Goal: Transaction & Acquisition: Purchase product/service

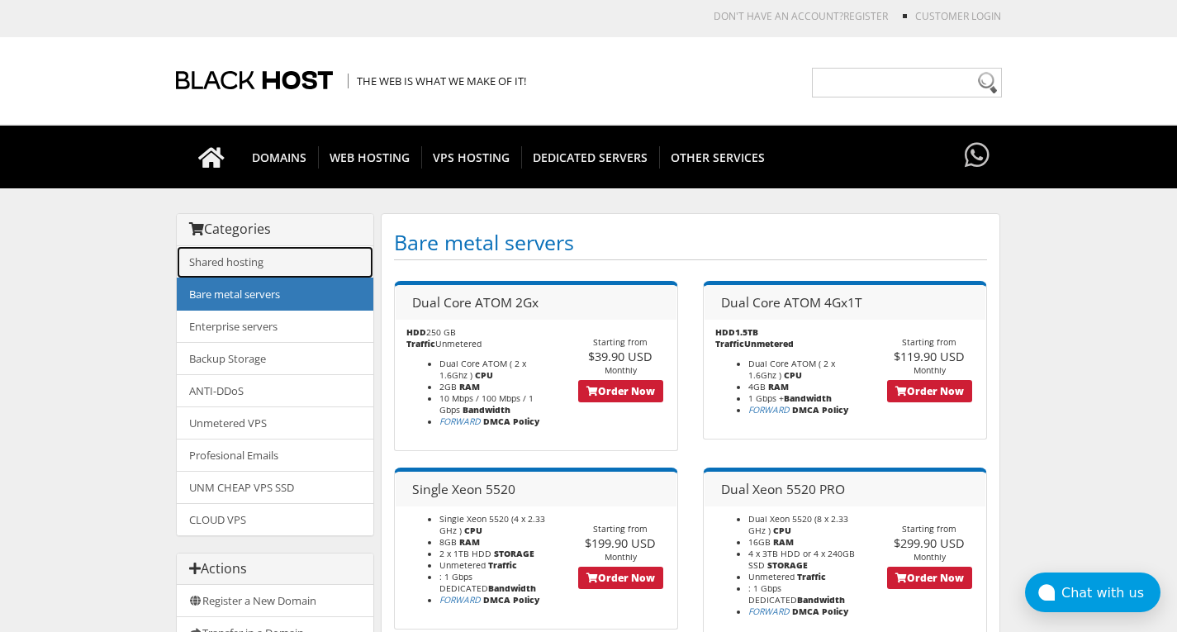
click at [248, 268] on link "Shared hosting" at bounding box center [275, 262] width 197 height 32
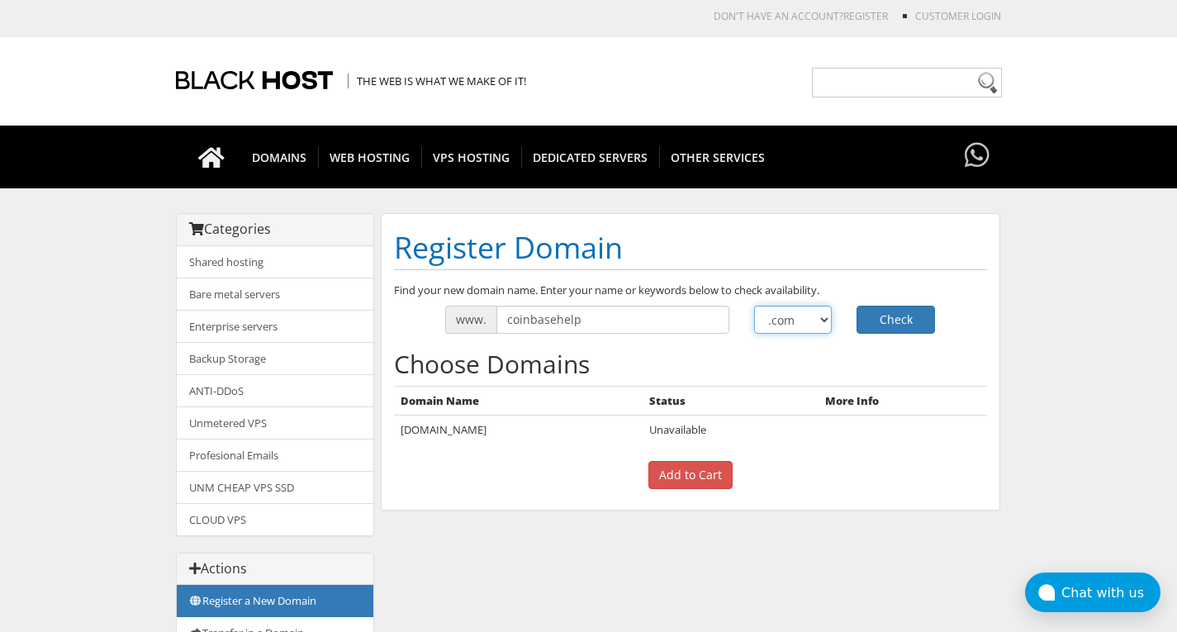
click at [815, 326] on select ".com .net .org .us .info .biz" at bounding box center [793, 320] width 78 height 28
select select ".care"
click at [754, 306] on select ".com .net .org .us .info .biz" at bounding box center [793, 320] width 78 height 28
click at [891, 312] on button "Check" at bounding box center [895, 320] width 78 height 28
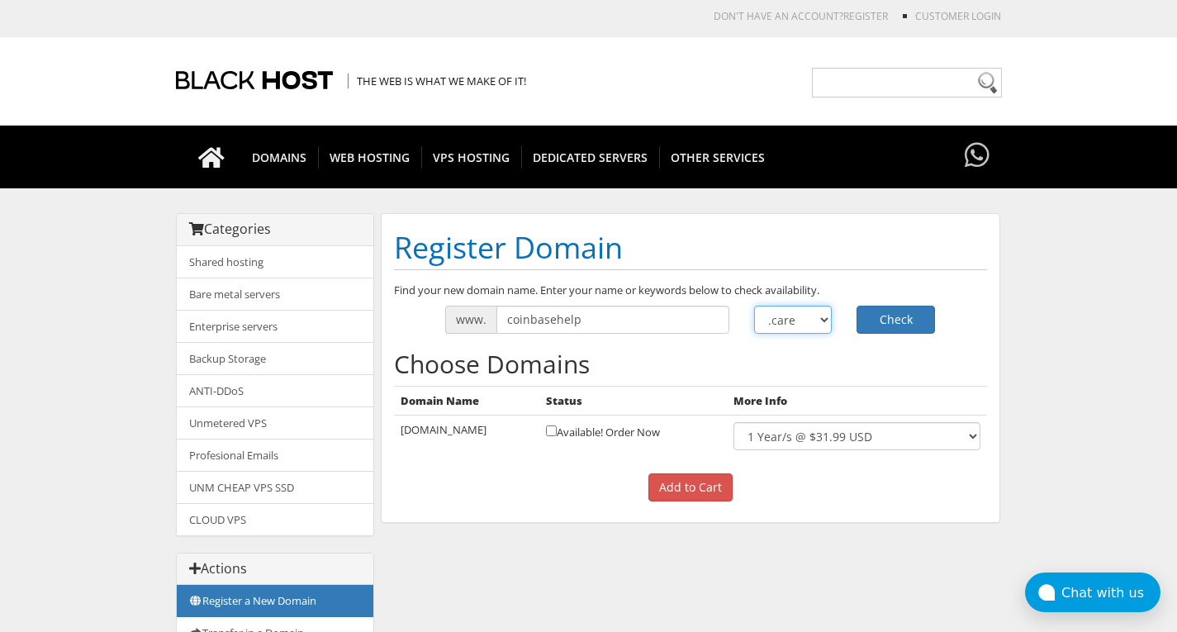
click at [810, 318] on select ".com .net .org .us .info .biz" at bounding box center [793, 320] width 78 height 28
select select ".contact"
click at [754, 306] on select ".com .net .org .us .info .biz" at bounding box center [793, 320] width 78 height 28
click at [914, 311] on button "Check" at bounding box center [895, 320] width 78 height 28
click at [819, 311] on select ".com .net .org .us .info .biz" at bounding box center [793, 320] width 78 height 28
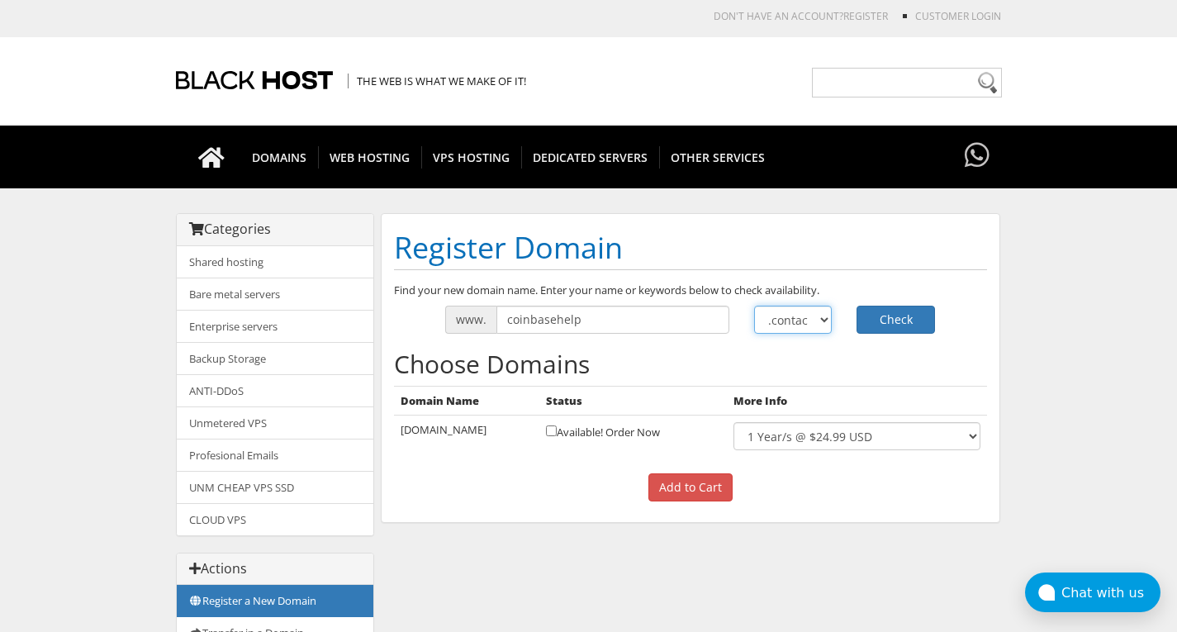
select select ".online"
click at [754, 306] on select ".com .net .org .us .info .biz" at bounding box center [793, 320] width 78 height 28
click at [878, 311] on button "Check" at bounding box center [895, 320] width 78 height 28
click at [807, 316] on select ".com .net .org .us .info .biz" at bounding box center [793, 320] width 78 height 28
select select ".info"
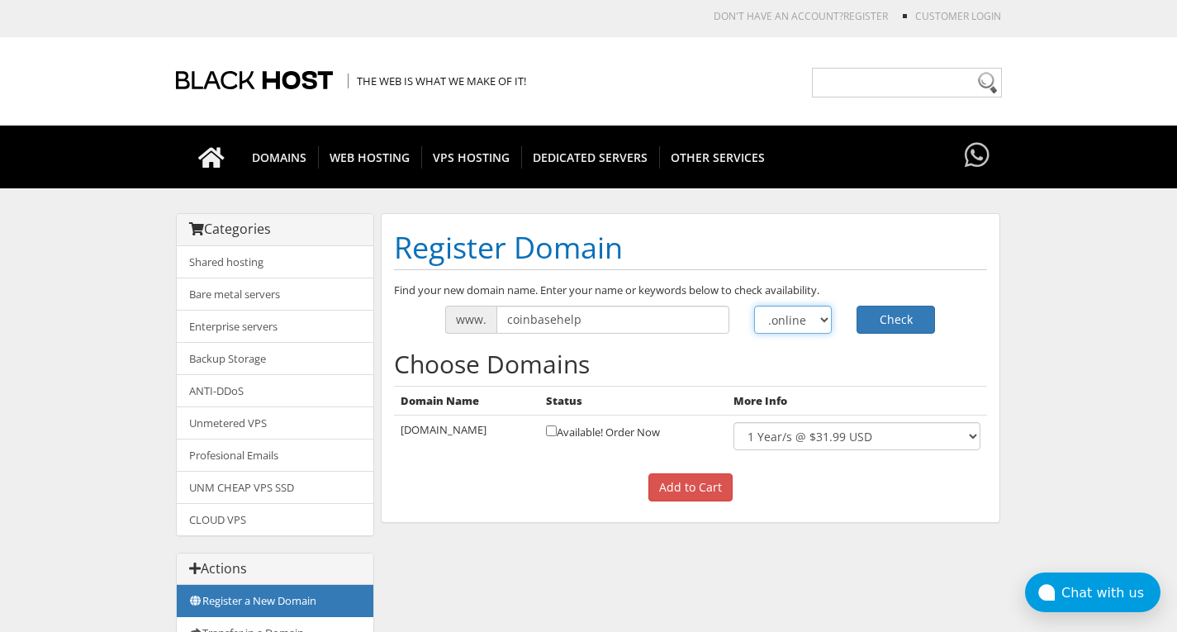
click at [754, 306] on select ".com .net .org .us .info .biz" at bounding box center [793, 320] width 78 height 28
click at [889, 311] on button "Check" at bounding box center [895, 320] width 78 height 28
click at [805, 325] on select ".com .net .org .us .info .biz" at bounding box center [793, 320] width 78 height 28
select select ".site"
click at [754, 306] on select ".com .net .org .us .info .biz" at bounding box center [793, 320] width 78 height 28
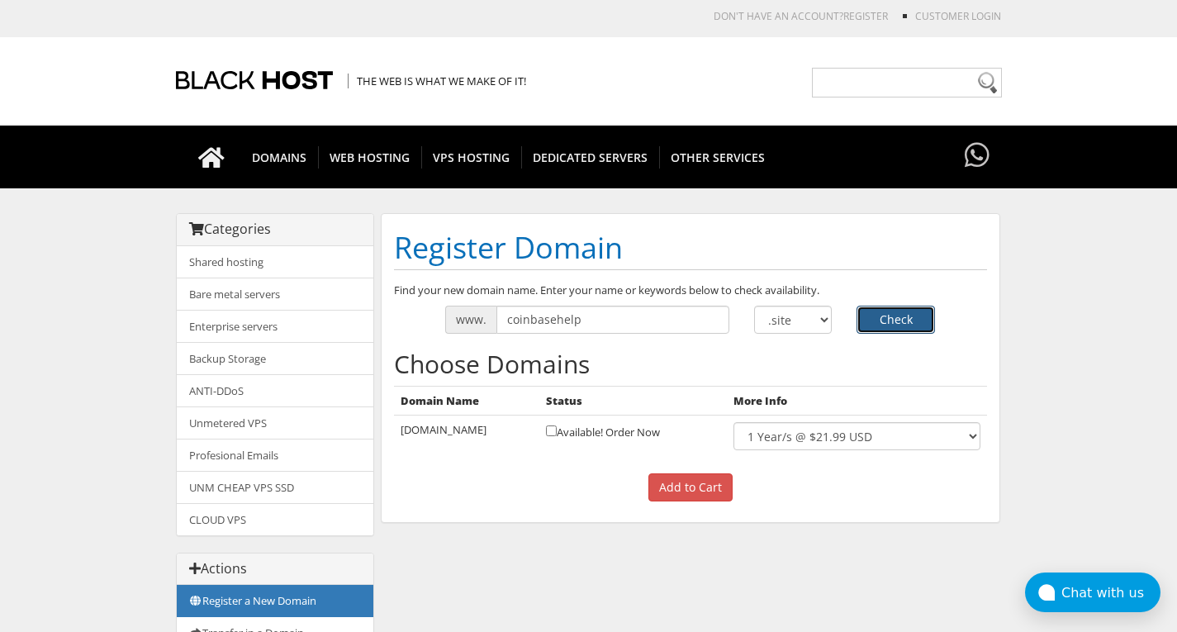
click at [894, 313] on button "Check" at bounding box center [895, 320] width 78 height 28
click at [814, 310] on select ".com .net .org .us .info .biz" at bounding box center [793, 320] width 78 height 28
select select ".online"
click at [754, 306] on select ".com .net .org .us .info .biz" at bounding box center [793, 320] width 78 height 28
click at [875, 320] on button "Check" at bounding box center [895, 320] width 78 height 28
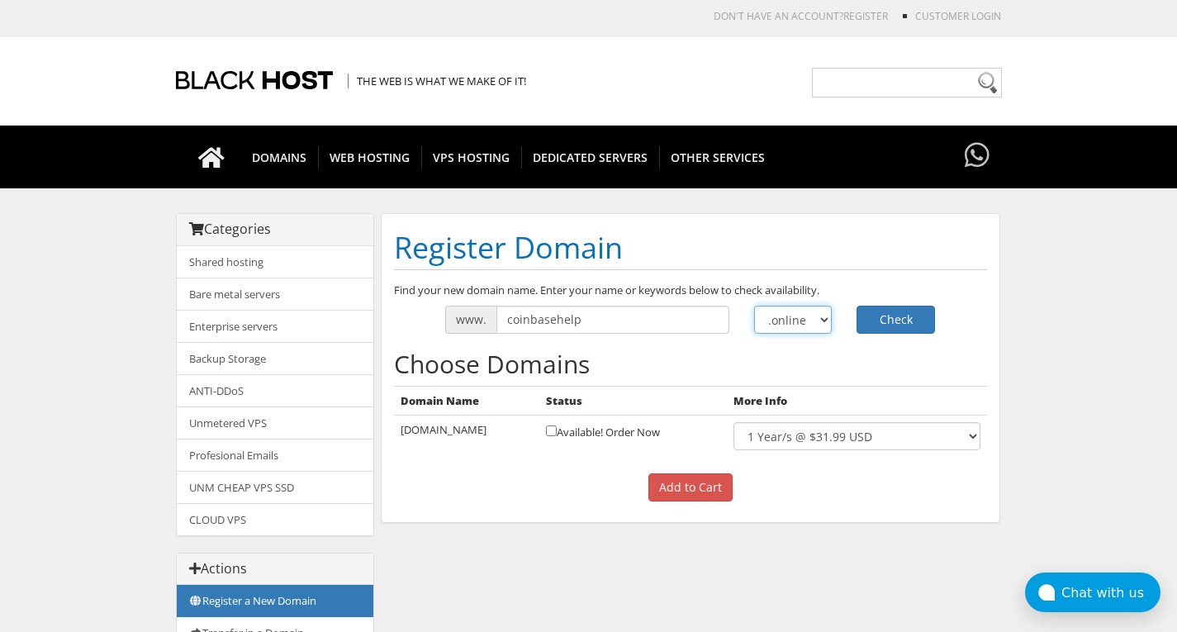
click at [811, 311] on select ".com .net .org .us .info .biz" at bounding box center [793, 320] width 78 height 28
select select ".chat"
click at [754, 306] on select ".com .net .org .us .info .biz" at bounding box center [793, 320] width 78 height 28
click at [904, 309] on button "Check" at bounding box center [895, 320] width 78 height 28
click at [815, 318] on select ".com .net .org .us .info .biz" at bounding box center [793, 320] width 78 height 28
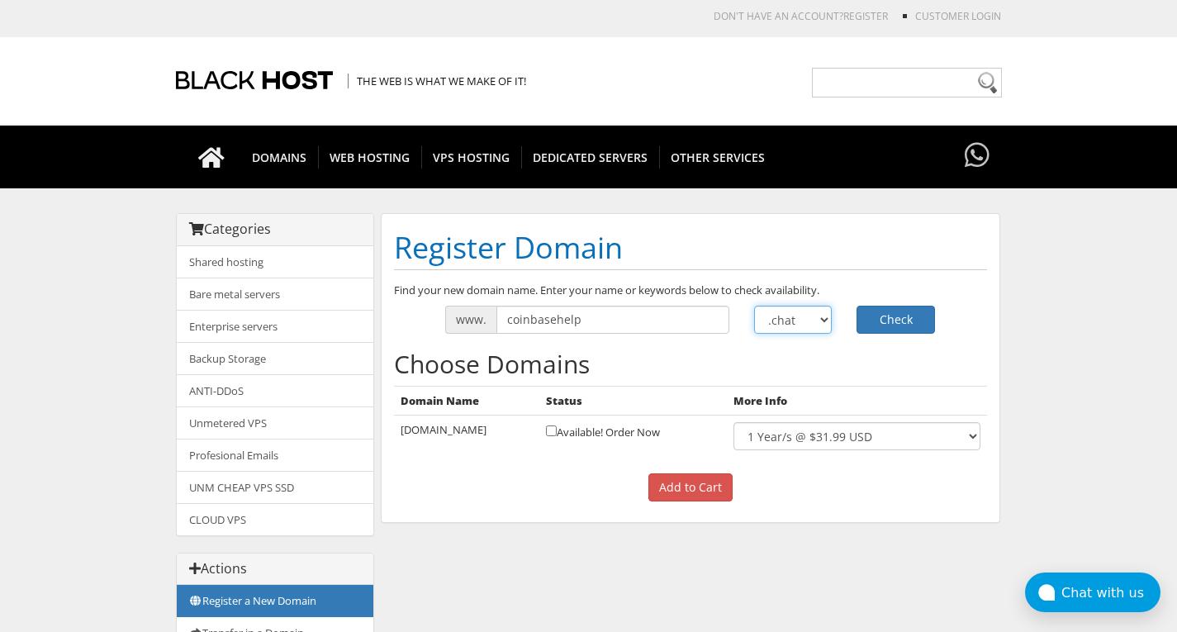
select select ".expert"
click at [754, 306] on select ".com .net .org .us .info .biz" at bounding box center [793, 320] width 78 height 28
click at [879, 319] on button "Check" at bounding box center [895, 320] width 78 height 28
click at [814, 321] on select ".com .net .org .us .info .biz" at bounding box center [793, 320] width 78 height 28
select select ".exchange"
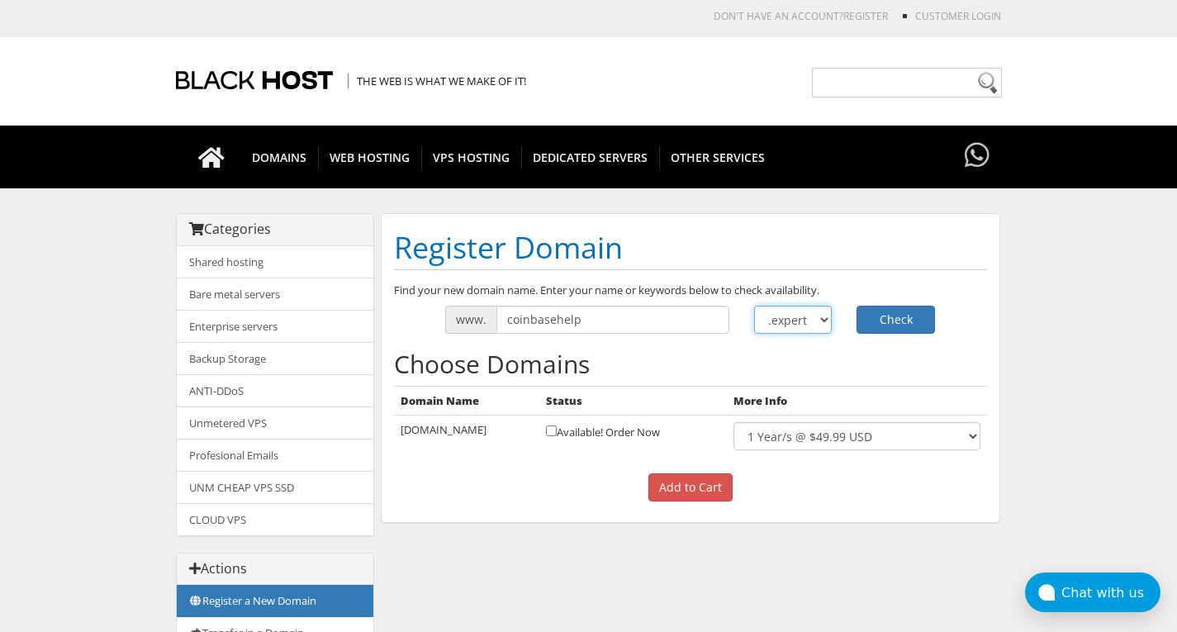
click at [754, 306] on select ".com .net .org .us .info .biz" at bounding box center [793, 320] width 78 height 28
click at [895, 325] on button "Check" at bounding box center [895, 320] width 78 height 28
click at [815, 318] on select ".com .net .org .us .info .biz" at bounding box center [793, 320] width 78 height 28
select select ".help"
click at [754, 306] on select ".com .net .org .us .info .biz" at bounding box center [793, 320] width 78 height 28
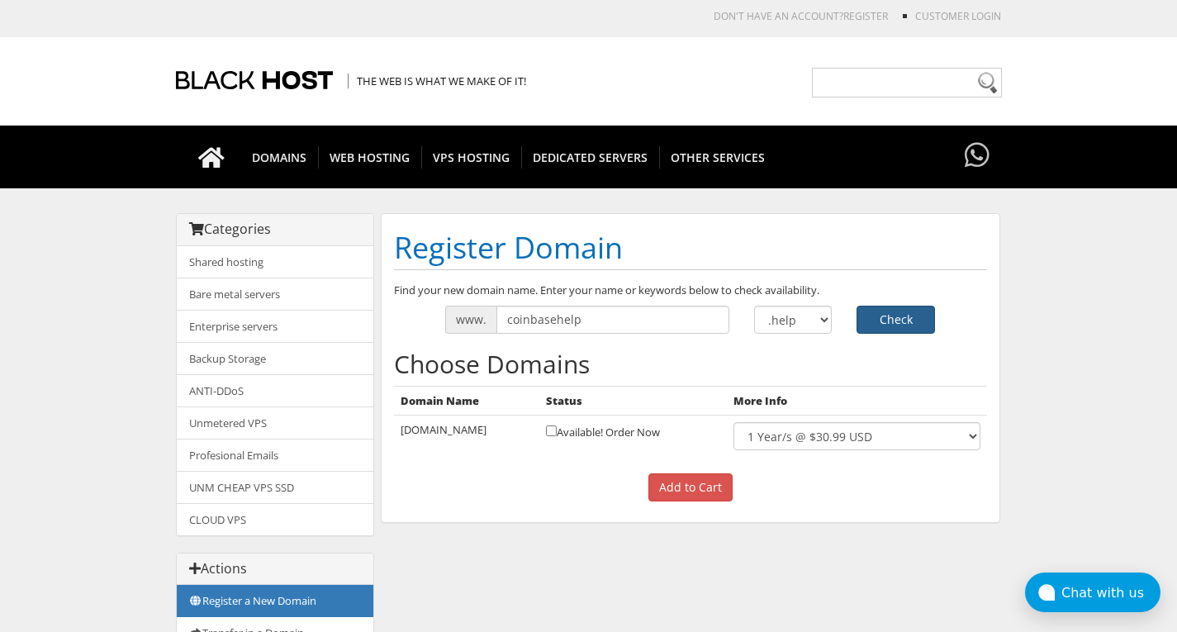
click at [900, 313] on button "Check" at bounding box center [895, 320] width 78 height 28
click at [816, 321] on select ".com .net .org .us .info .biz" at bounding box center [793, 320] width 78 height 28
click at [820, 391] on th "More Info" at bounding box center [856, 401] width 259 height 30
click at [605, 317] on input "coinbasehelp" at bounding box center [612, 320] width 233 height 28
type input "coinbase"
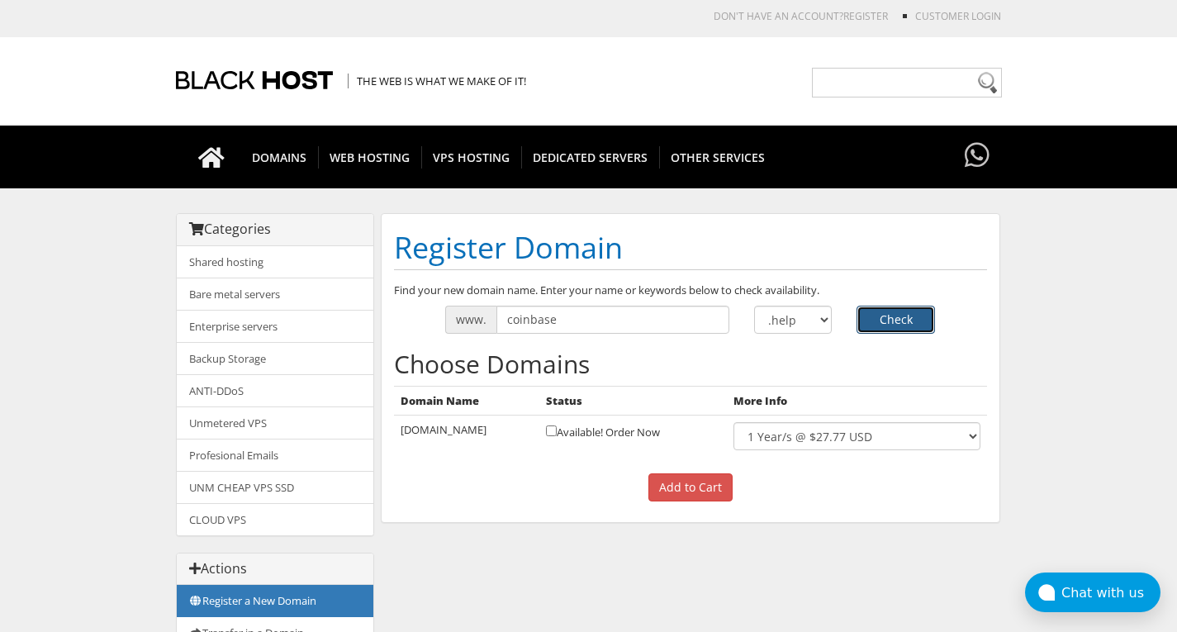
click at [915, 310] on button "Check" at bounding box center [895, 320] width 78 height 28
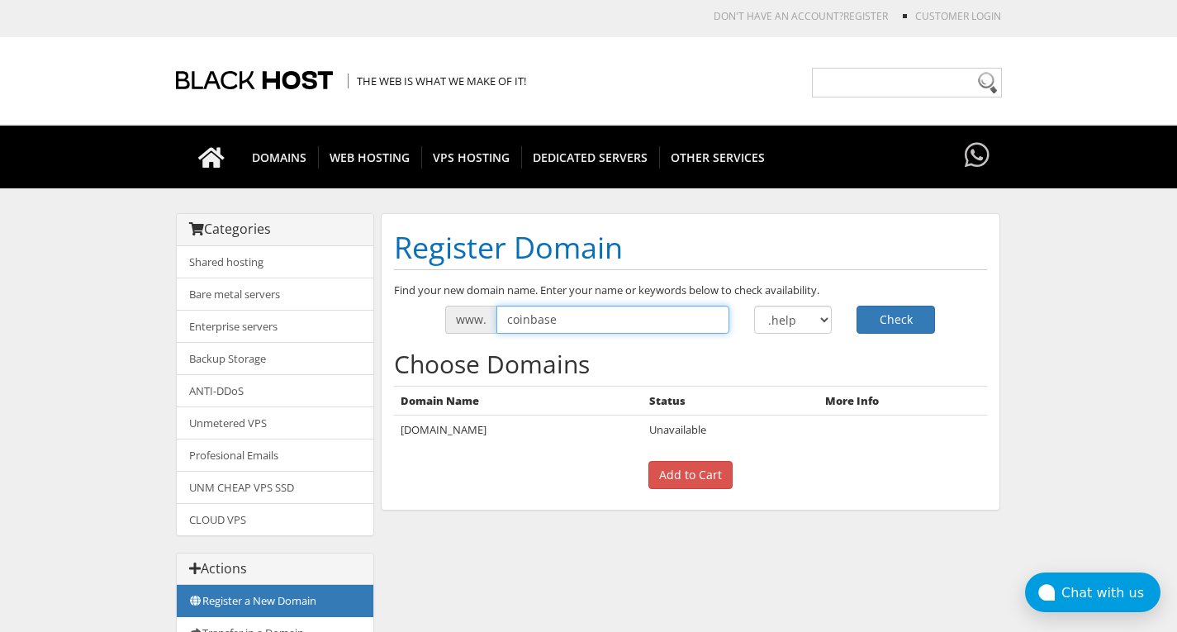
click at [654, 312] on input "coinbase" at bounding box center [612, 320] width 233 height 28
type input "coinbasehelp"
click at [856, 306] on button "Check" at bounding box center [895, 320] width 78 height 28
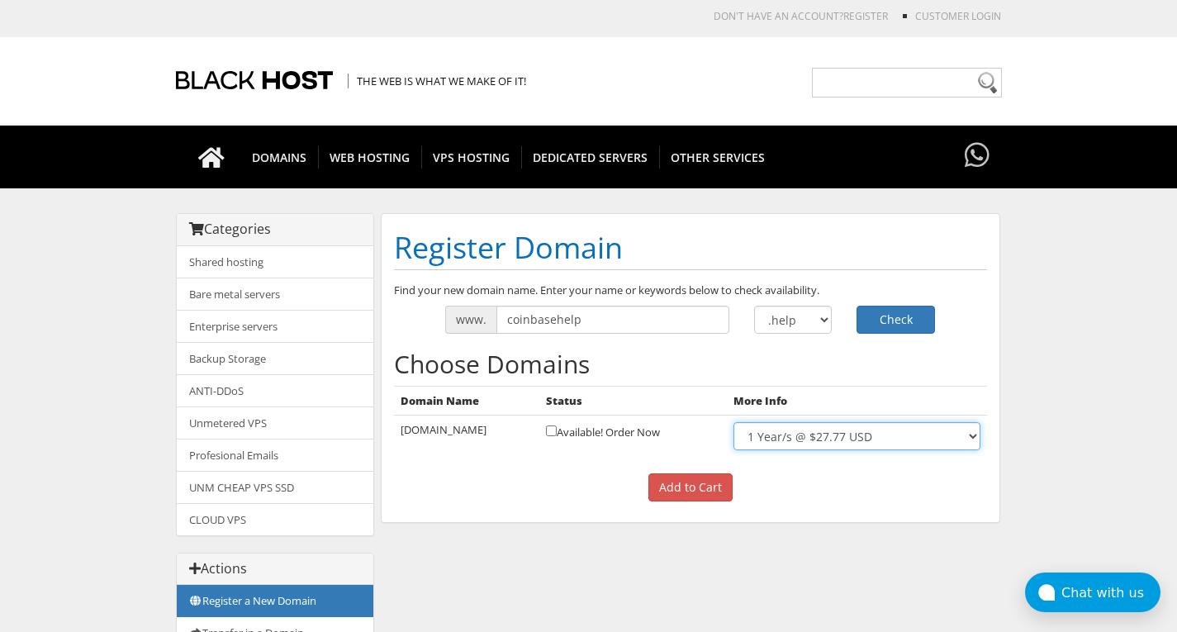
click at [865, 437] on select "1 Year/s @ $27.77 USD" at bounding box center [856, 436] width 246 height 28
click at [741, 422] on select "1 Year/s @ $27.77 USD" at bounding box center [856, 436] width 246 height 28
click at [678, 483] on input "Add to Cart" at bounding box center [690, 487] width 84 height 28
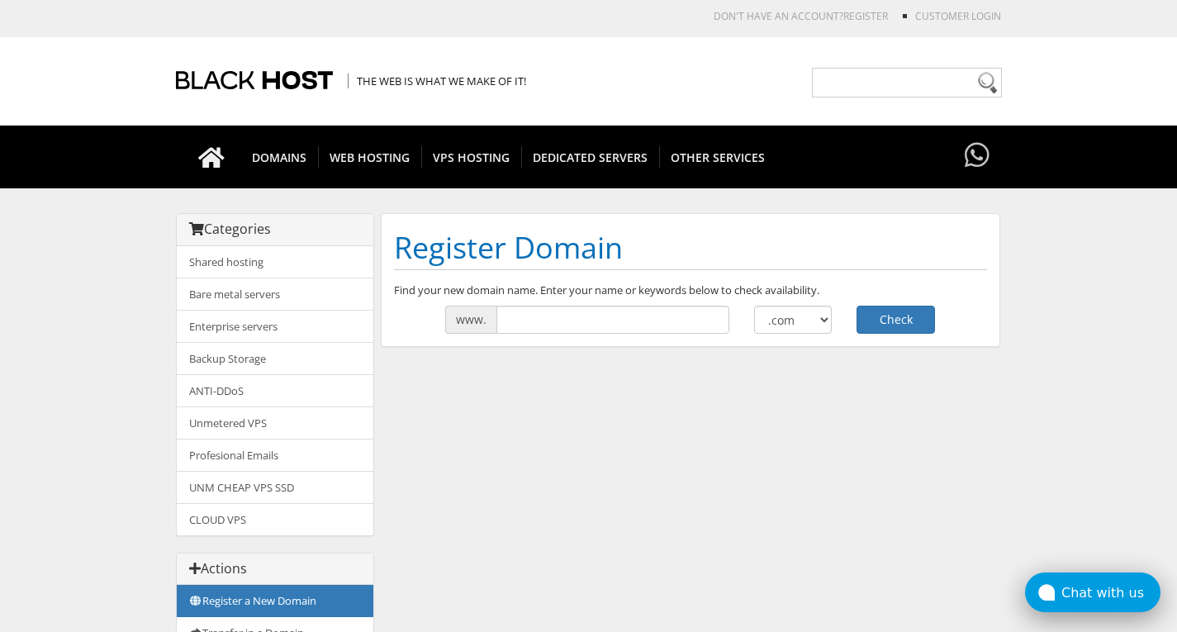
click at [1055, 595] on icon at bounding box center [1046, 592] width 17 height 17
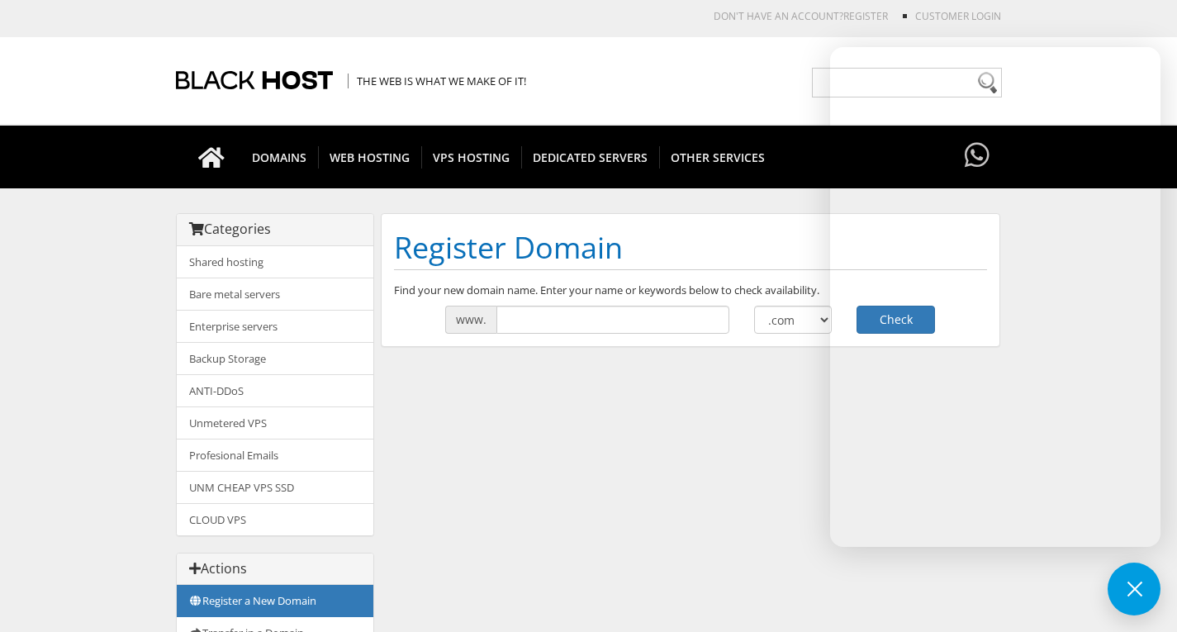
click at [676, 501] on div "Categories Shared hosting Bare metal servers Enterprise servers Backup Storage" at bounding box center [589, 507] width 826 height 588
click at [771, 97] on div "The Web is what we make of it!" at bounding box center [589, 80] width 826 height 87
click at [1128, 575] on button at bounding box center [1134, 588] width 53 height 53
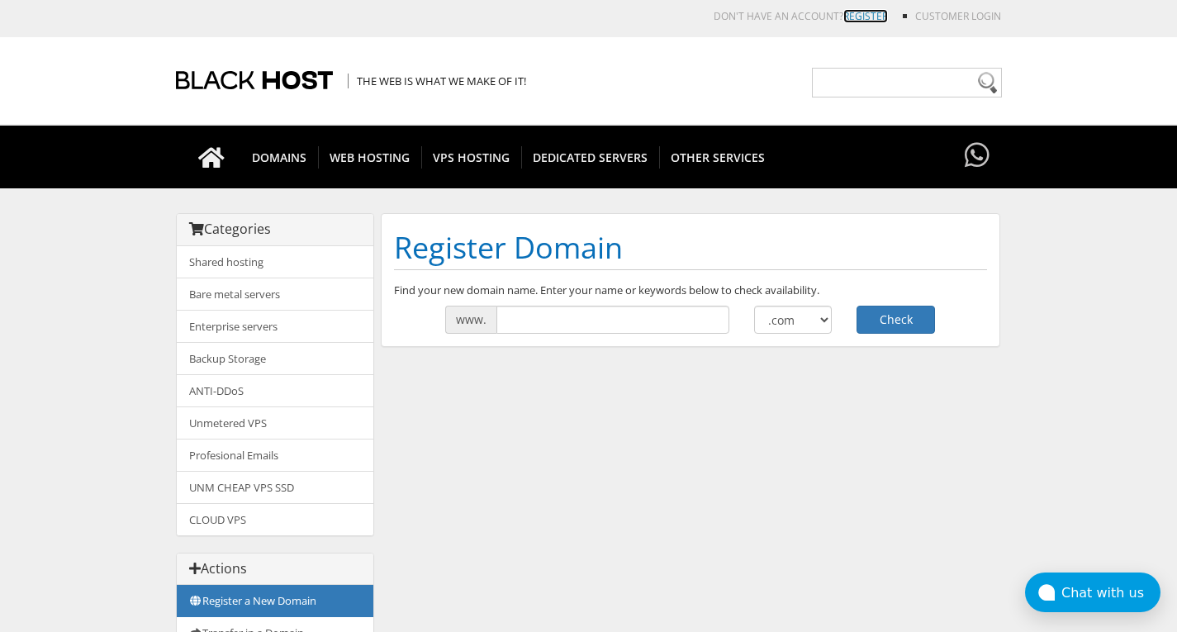
click at [864, 16] on link "REGISTER" at bounding box center [865, 16] width 45 height 14
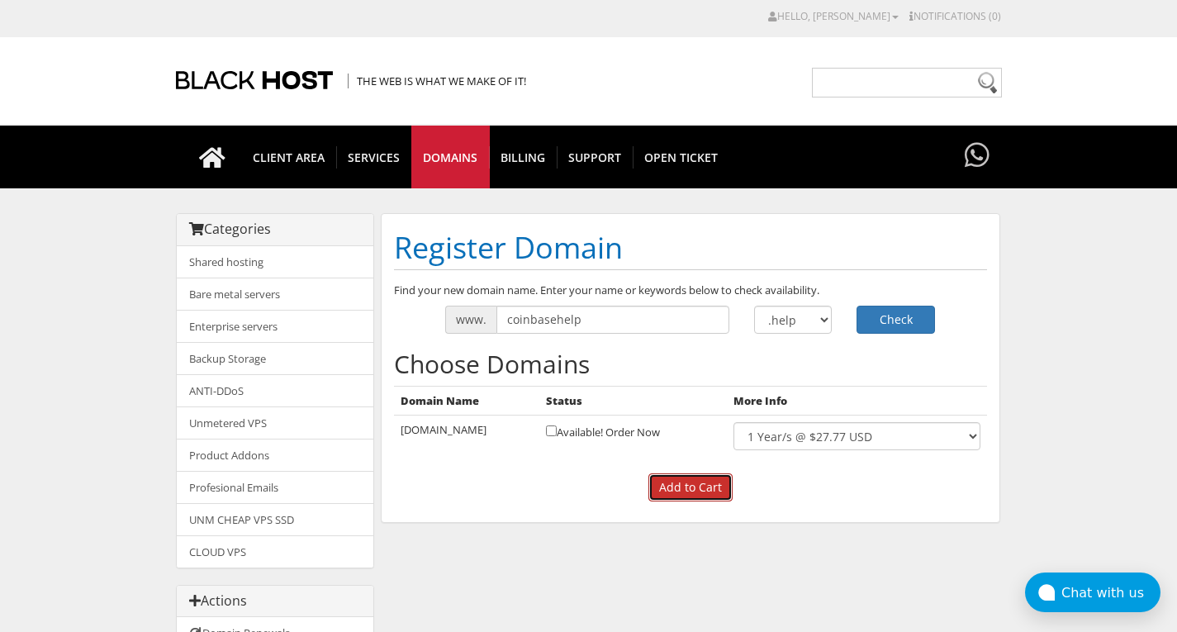
click at [674, 491] on input "Add to Cart" at bounding box center [690, 487] width 84 height 28
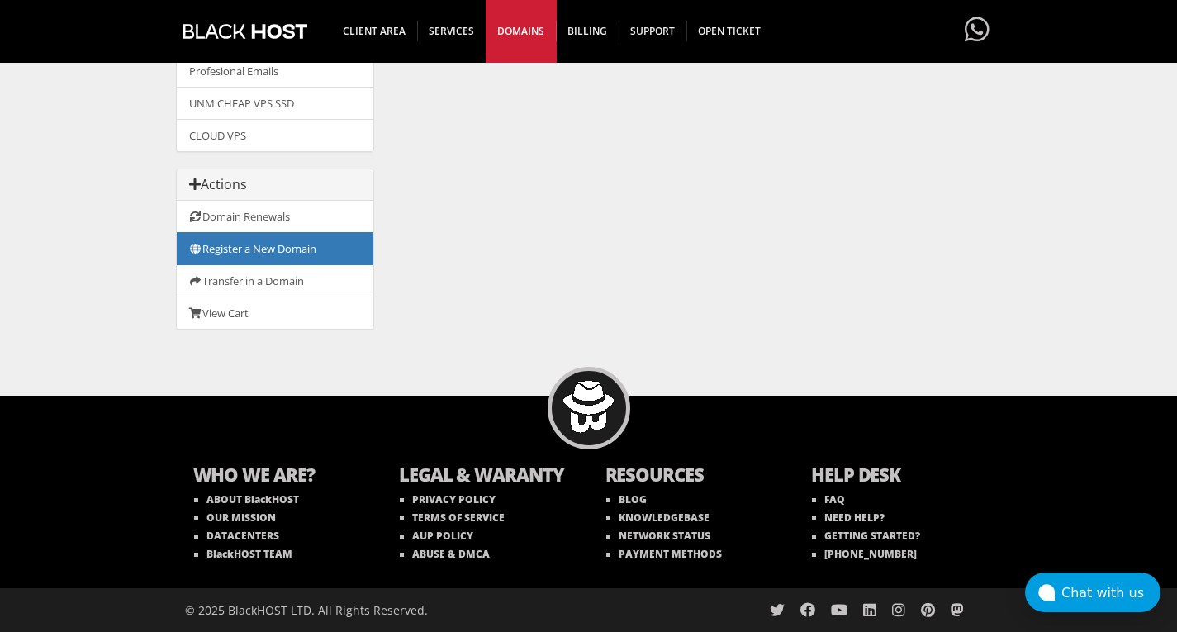
scroll to position [406, 0]
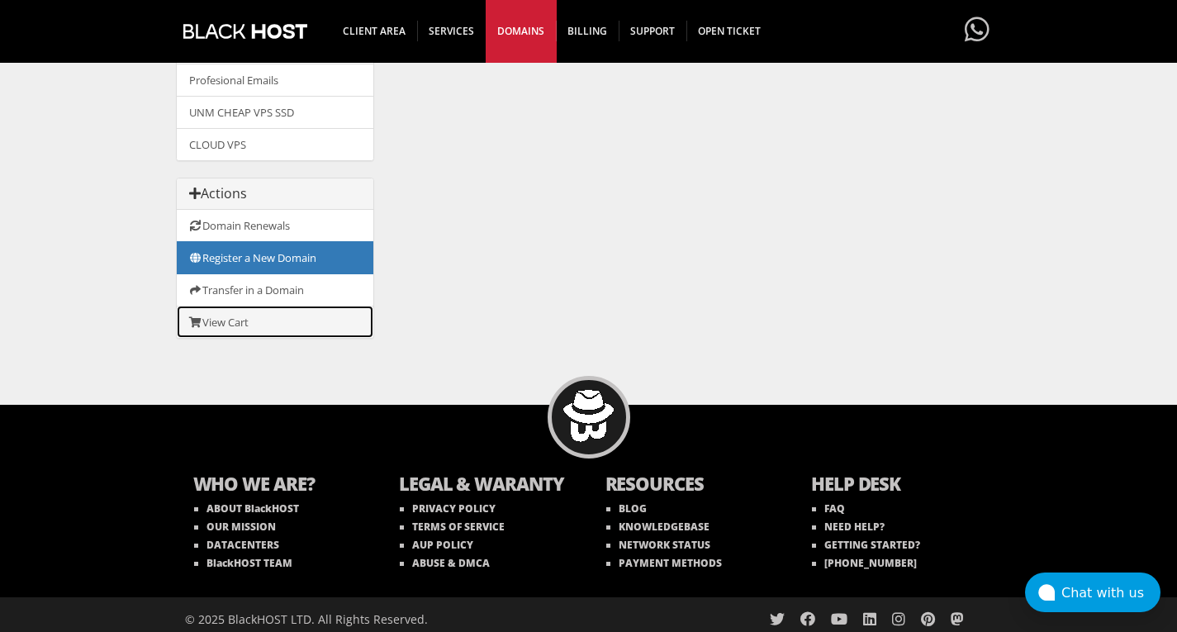
click at [292, 323] on link "View Cart" at bounding box center [275, 322] width 197 height 32
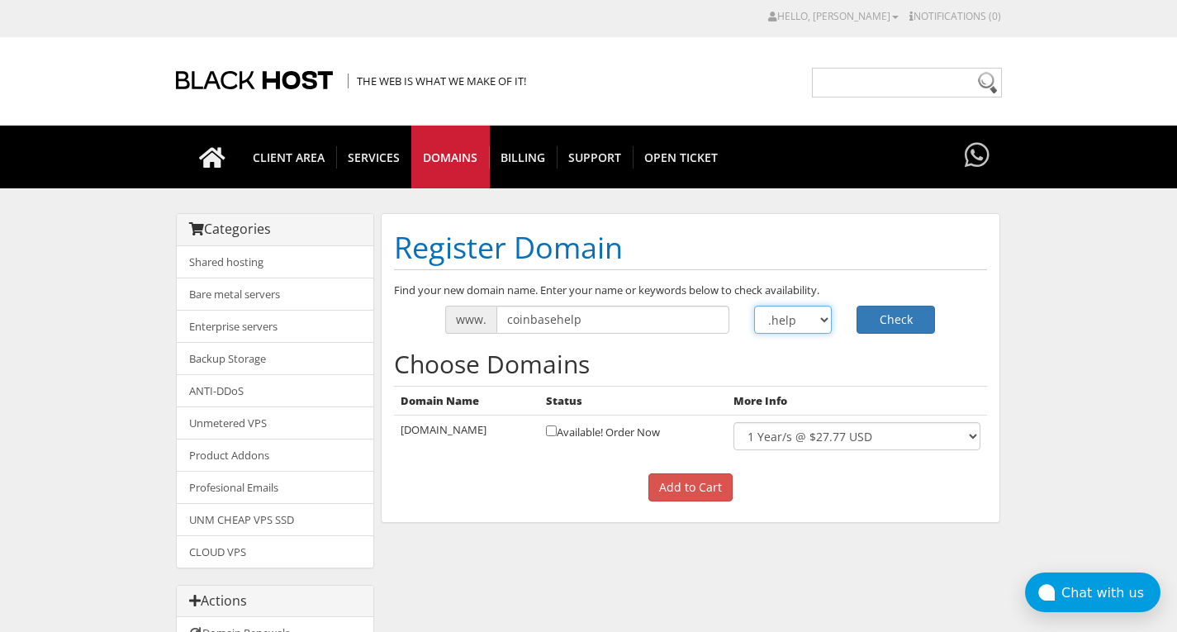
click at [822, 323] on select ".com .net .org .us .info .biz" at bounding box center [793, 320] width 78 height 28
select select ".shop"
click at [754, 306] on select ".com .net .org .us .info .biz" at bounding box center [793, 320] width 78 height 28
click at [874, 330] on button "Check" at bounding box center [895, 320] width 78 height 28
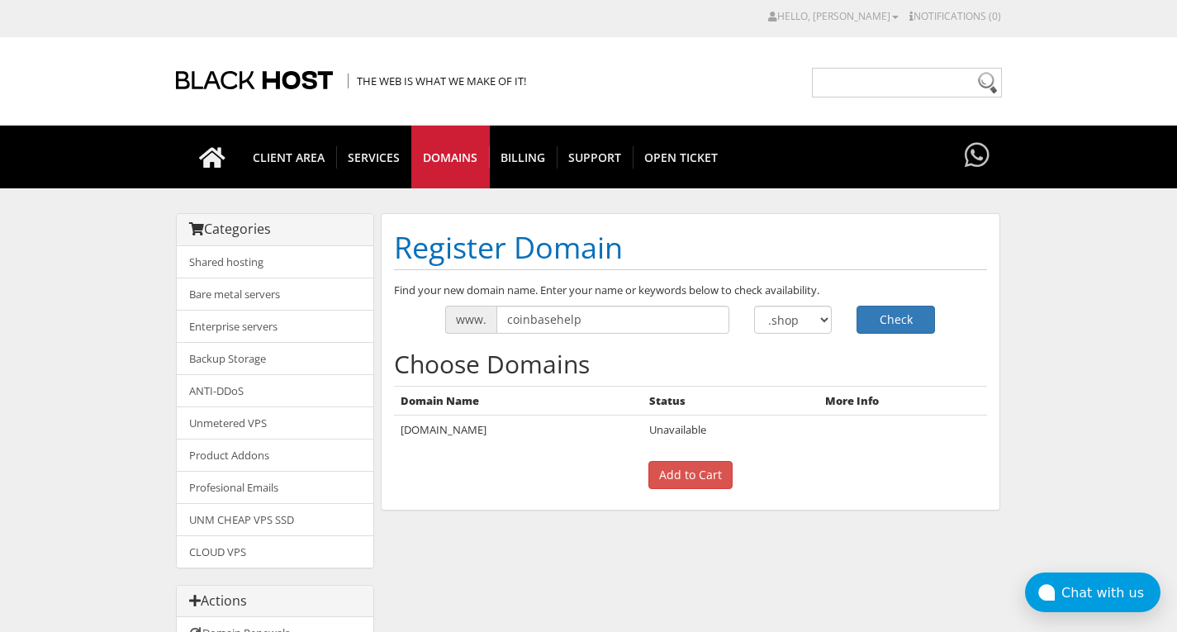
click at [833, 325] on div ".com .net .org .us .info" at bounding box center [793, 320] width 103 height 28
click at [809, 320] on select ".com .net .org .us .info .biz" at bounding box center [793, 320] width 78 height 28
select select ".to"
click at [754, 306] on select ".com .net .org .us .info .biz" at bounding box center [793, 320] width 78 height 28
click at [889, 310] on button "Check" at bounding box center [895, 320] width 78 height 28
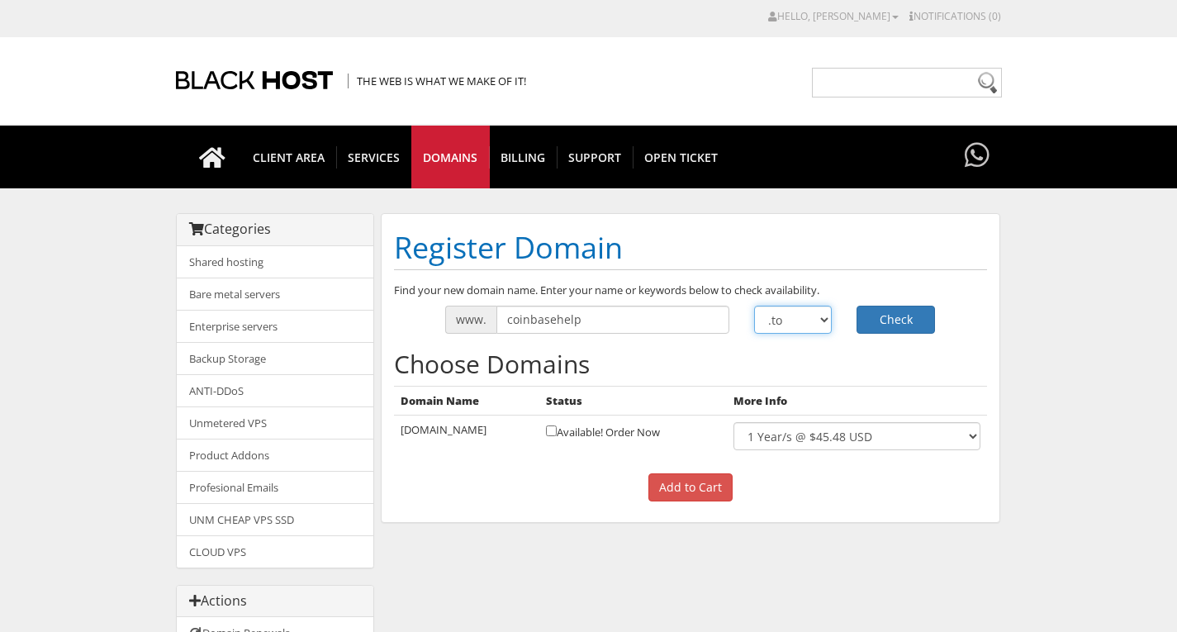
click at [802, 321] on select ".com .net .org .us .info .biz" at bounding box center [793, 320] width 78 height 28
select select ".host"
click at [754, 306] on select ".com .net .org .us .info .biz" at bounding box center [793, 320] width 78 height 28
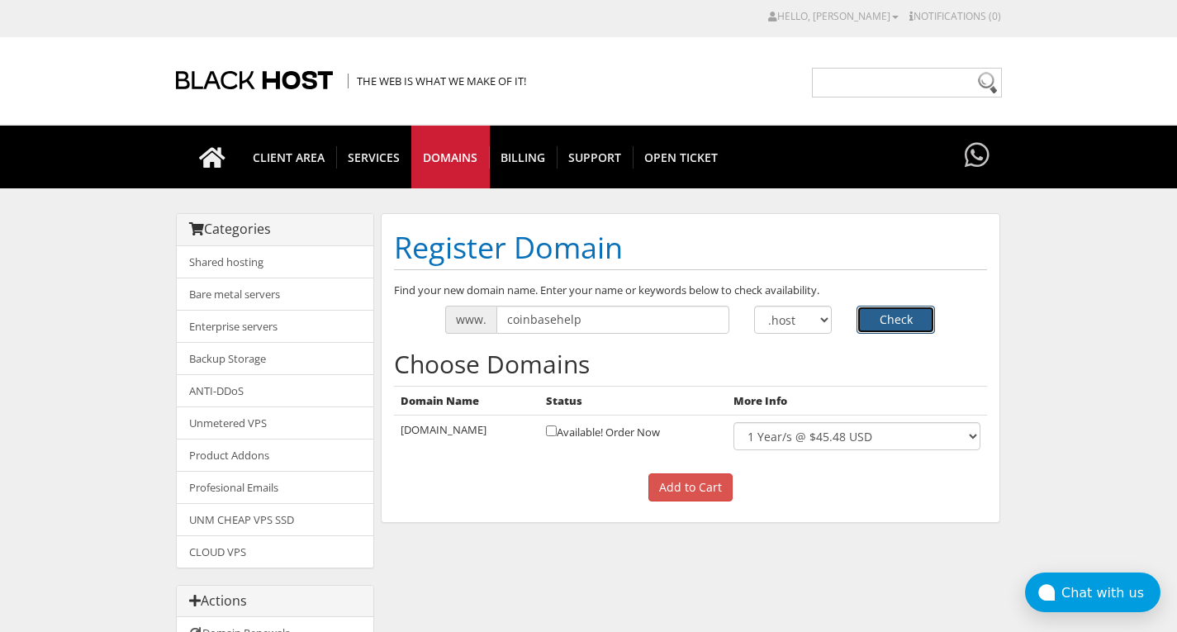
click at [896, 314] on button "Check" at bounding box center [895, 320] width 78 height 28
click at [823, 307] on select ".com .net .org .us .info .biz" at bounding box center [793, 320] width 78 height 28
click at [508, 322] on input "coinbasehelp" at bounding box center [612, 320] width 233 height 28
type input "icoinbasehelp"
click at [878, 326] on button "Check" at bounding box center [895, 320] width 78 height 28
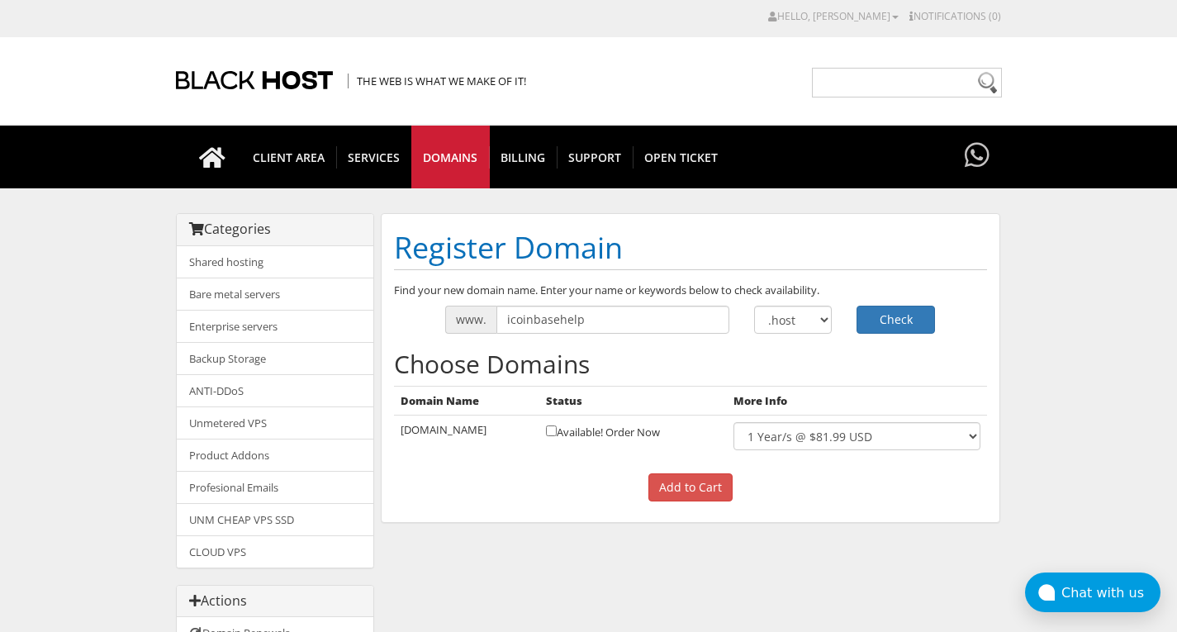
click at [774, 304] on div "Find your new domain name. Enter your name or keywords below to check availabil…" at bounding box center [691, 396] width 618 height 228
click at [777, 319] on select ".com .net .org .us .info .biz" at bounding box center [793, 320] width 78 height 28
select select ".info"
click at [754, 306] on select ".com .net .org .us .info .biz" at bounding box center [793, 320] width 78 height 28
click at [905, 320] on button "Check" at bounding box center [895, 320] width 78 height 28
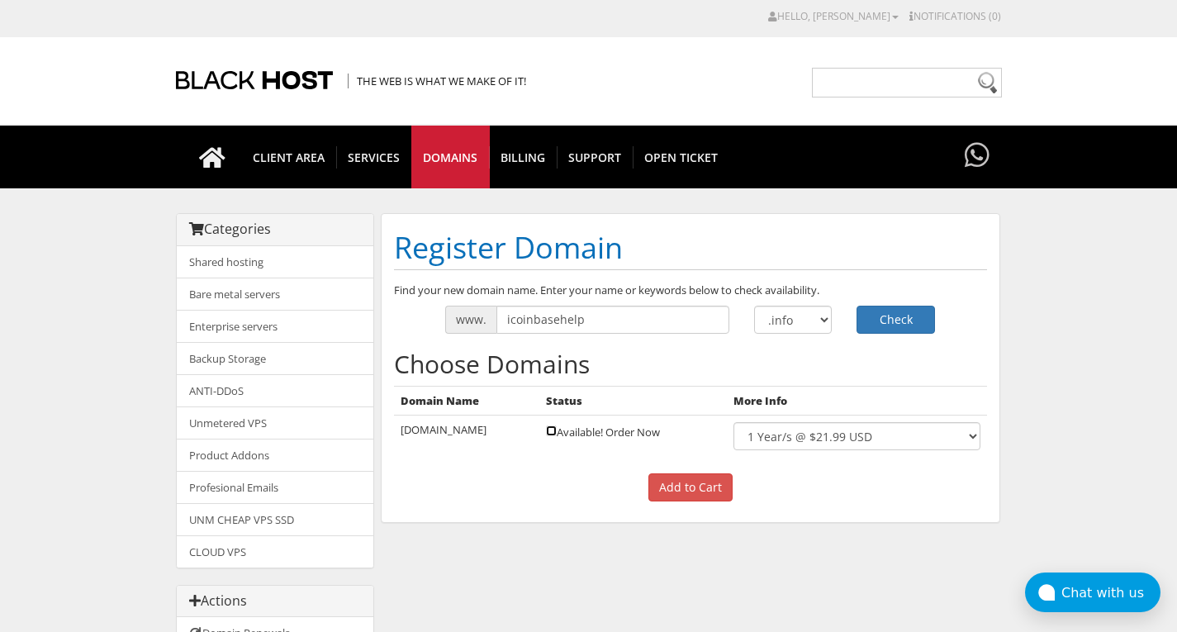
click at [557, 433] on input "checkbox" at bounding box center [551, 430] width 11 height 11
checkbox input "true"
click at [692, 494] on input "Add to Cart" at bounding box center [690, 487] width 84 height 28
select select ".shop"
click at [557, 429] on input "checkbox" at bounding box center [551, 430] width 11 height 11
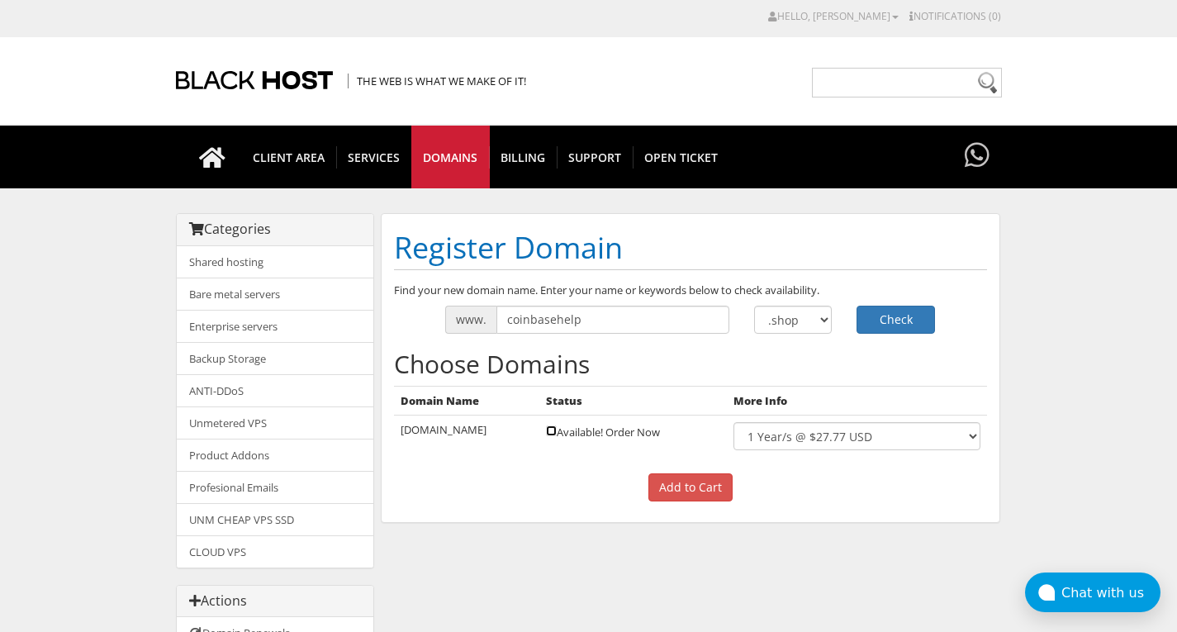
checkbox input "true"
click at [724, 489] on input "Add to Cart" at bounding box center [690, 487] width 84 height 28
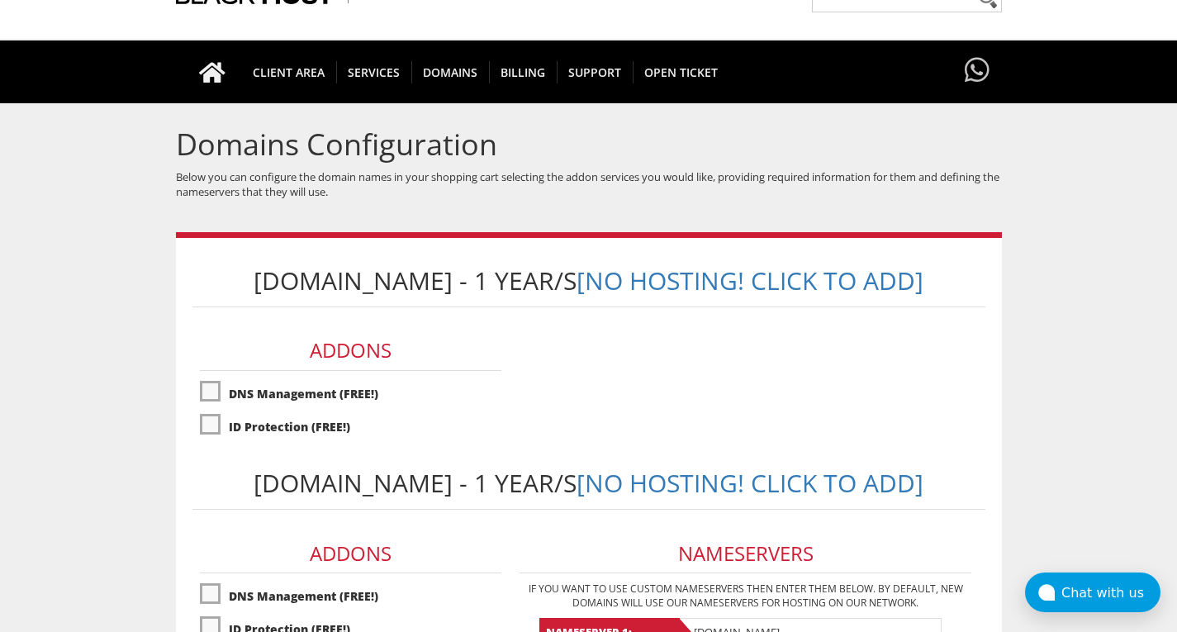
scroll to position [82, 0]
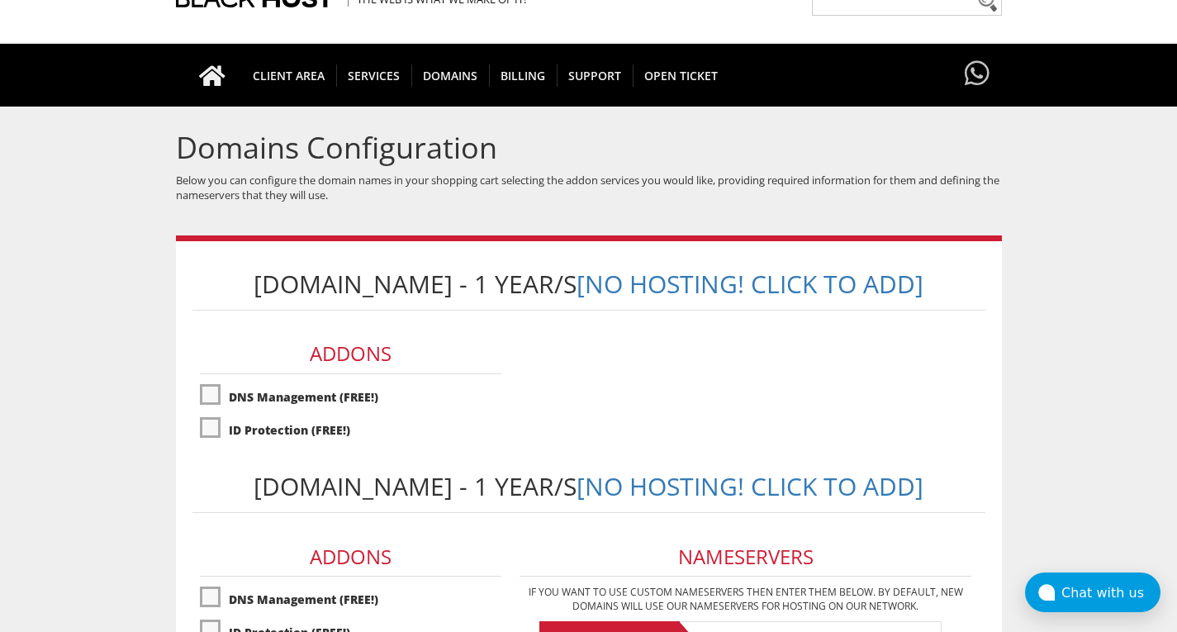
click at [301, 164] on h1 "Domains Configuration" at bounding box center [589, 147] width 826 height 33
click at [216, 69] on icon at bounding box center [212, 75] width 59 height 23
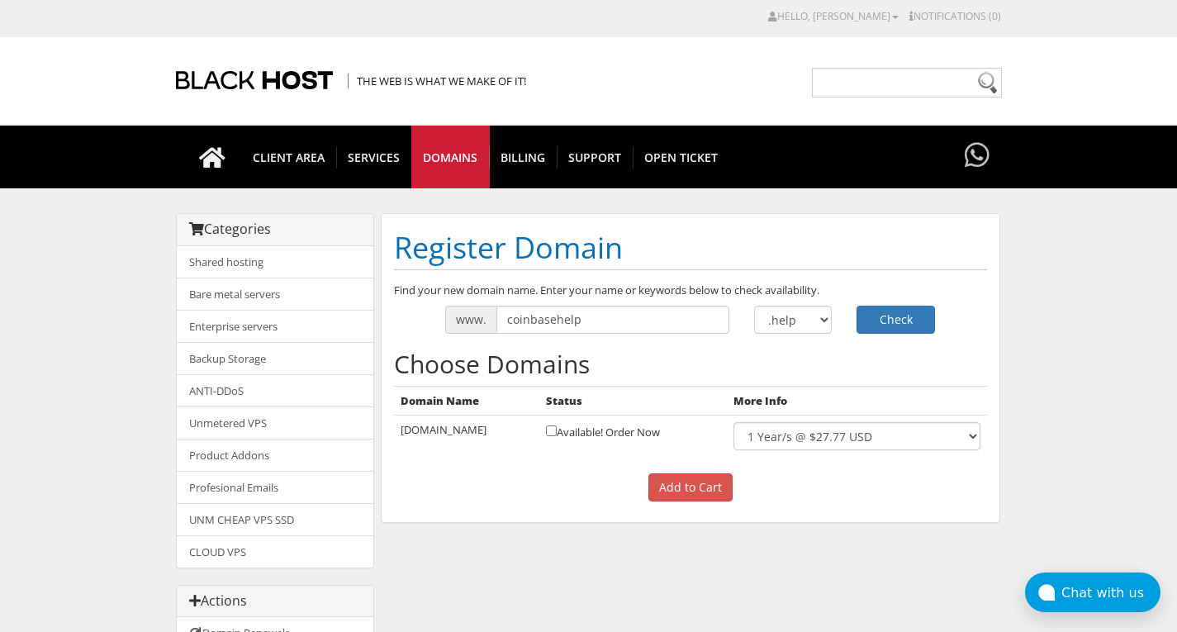
click at [558, 439] on td "Available! Order Now" at bounding box center [632, 436] width 187 height 42
click at [557, 435] on input "checkbox" at bounding box center [551, 430] width 11 height 11
checkbox input "true"
click at [667, 485] on input "Add to Cart" at bounding box center [690, 487] width 84 height 28
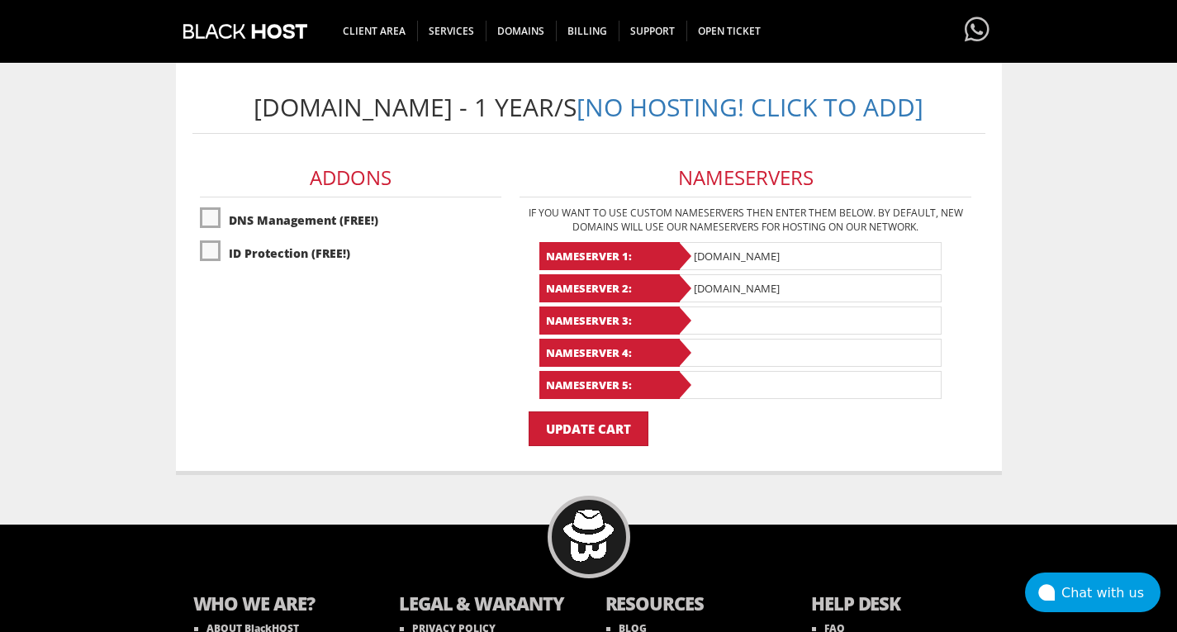
scroll to position [458, 0]
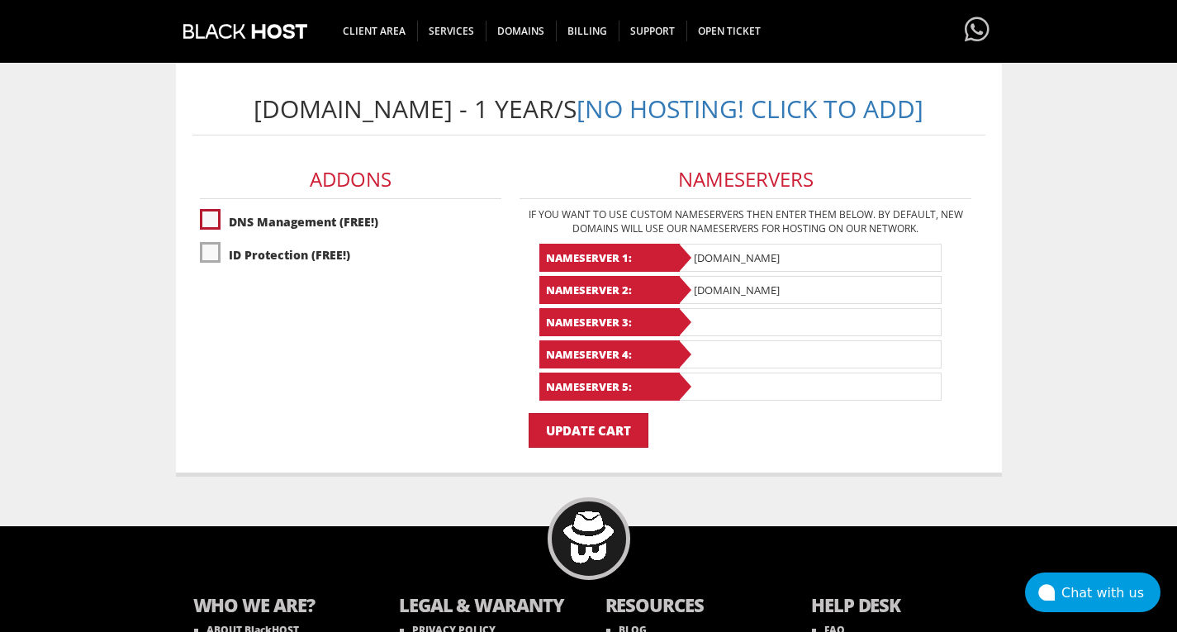
click at [205, 223] on label"] "DNS Management (FREE!)" at bounding box center [350, 221] width 301 height 29
checkbox input "true"
click at [219, 258] on label"] "ID Protection (FREE!)" at bounding box center [350, 254] width 301 height 29
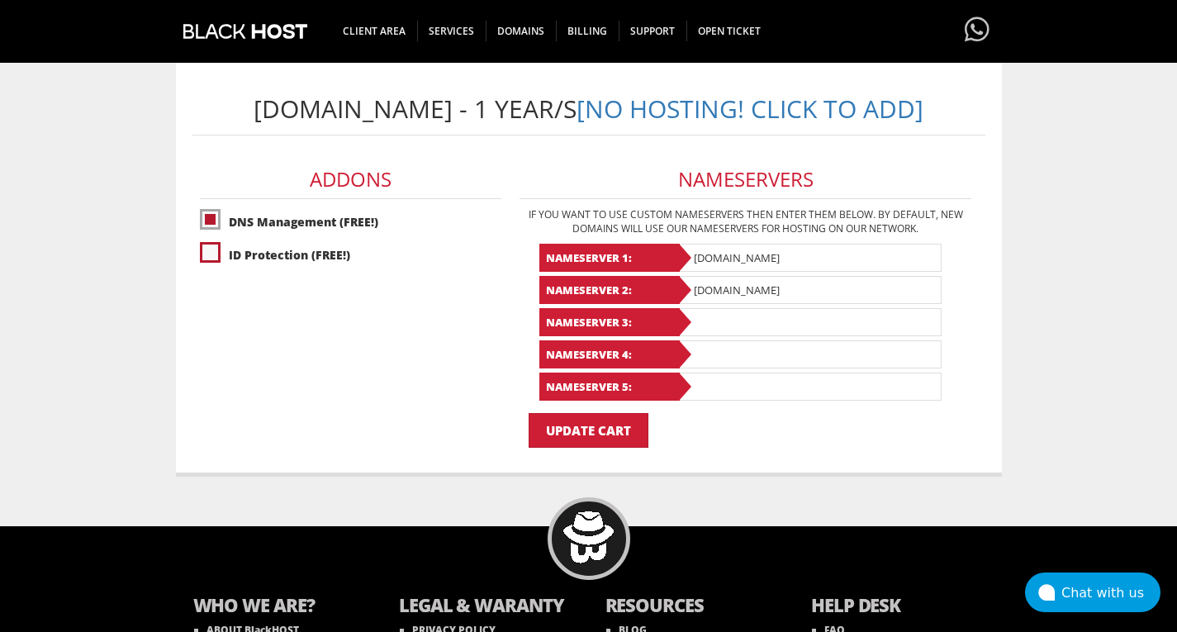
checkbox input "true"
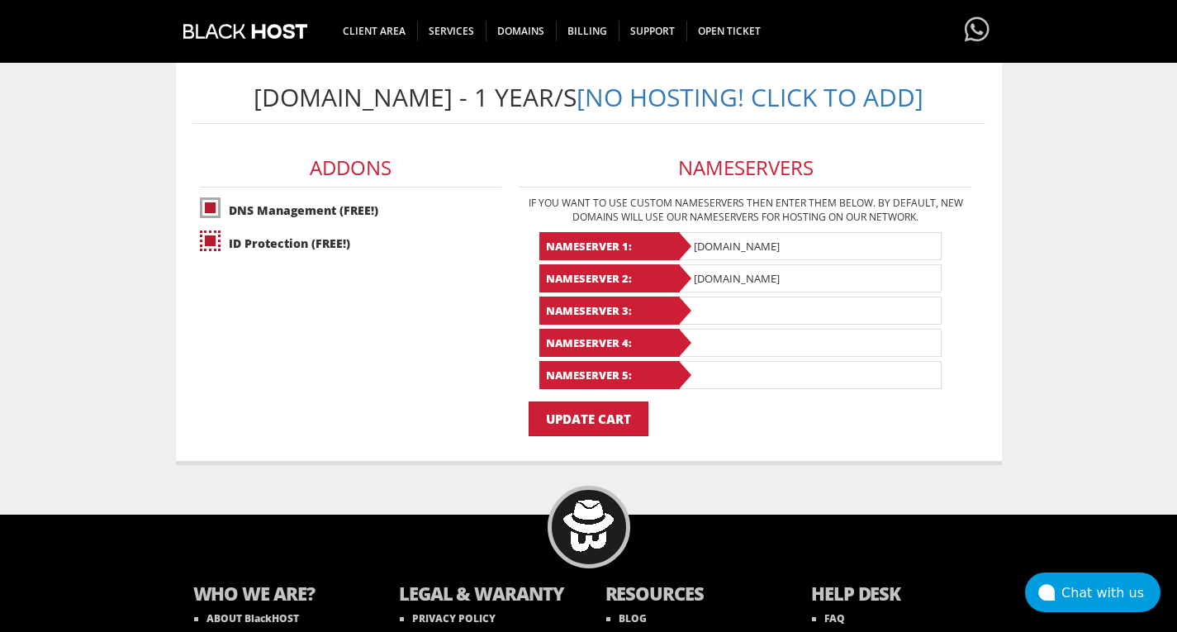
scroll to position [588, 0]
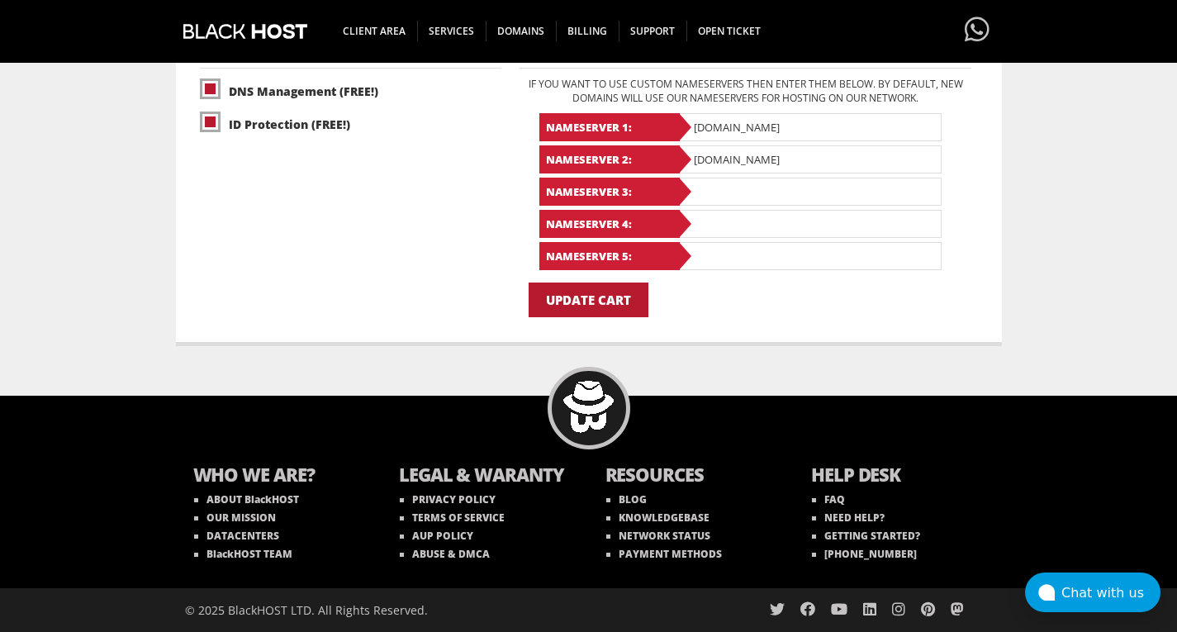
click at [597, 302] on input "Update Cart" at bounding box center [589, 299] width 120 height 35
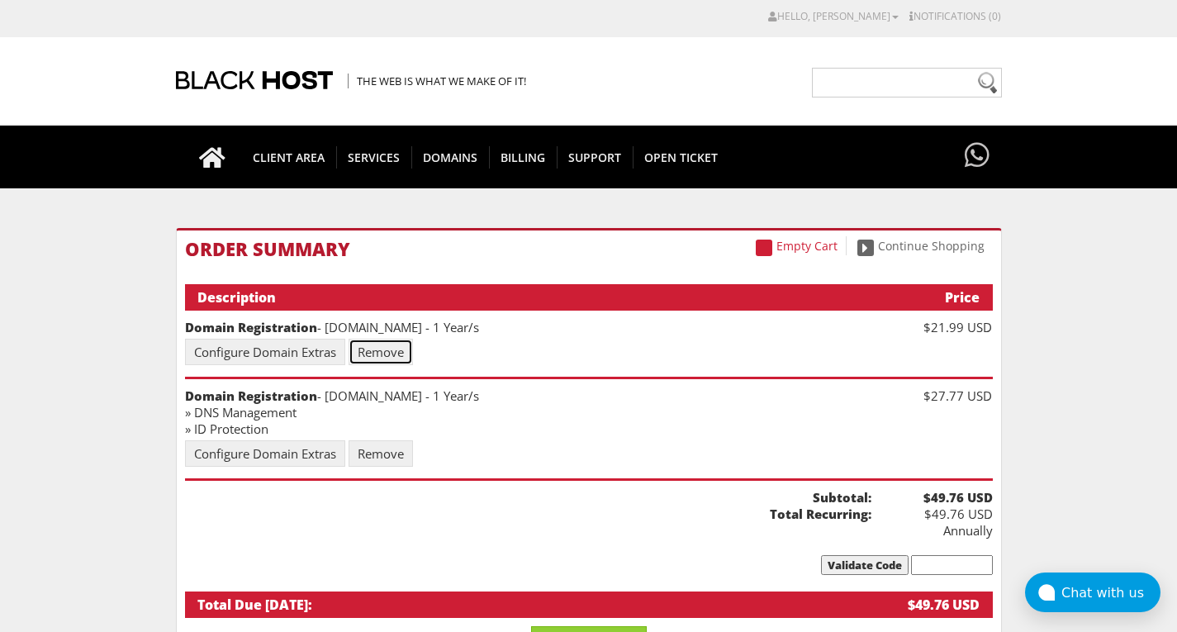
click at [386, 356] on link "Remove" at bounding box center [381, 352] width 64 height 26
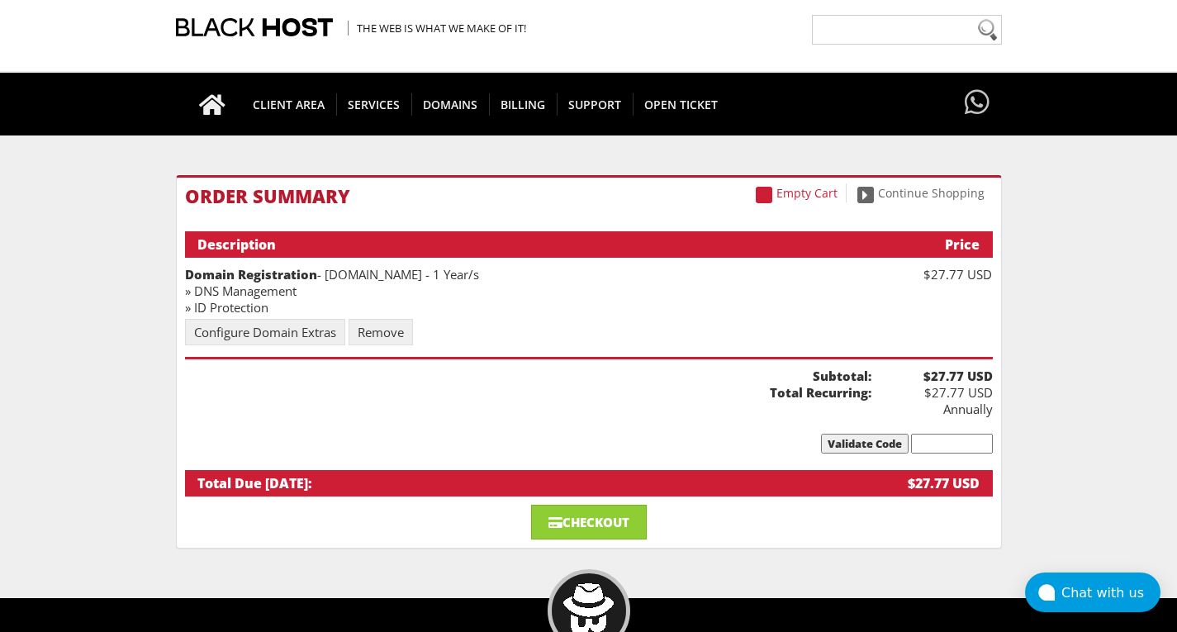
scroll to position [55, 0]
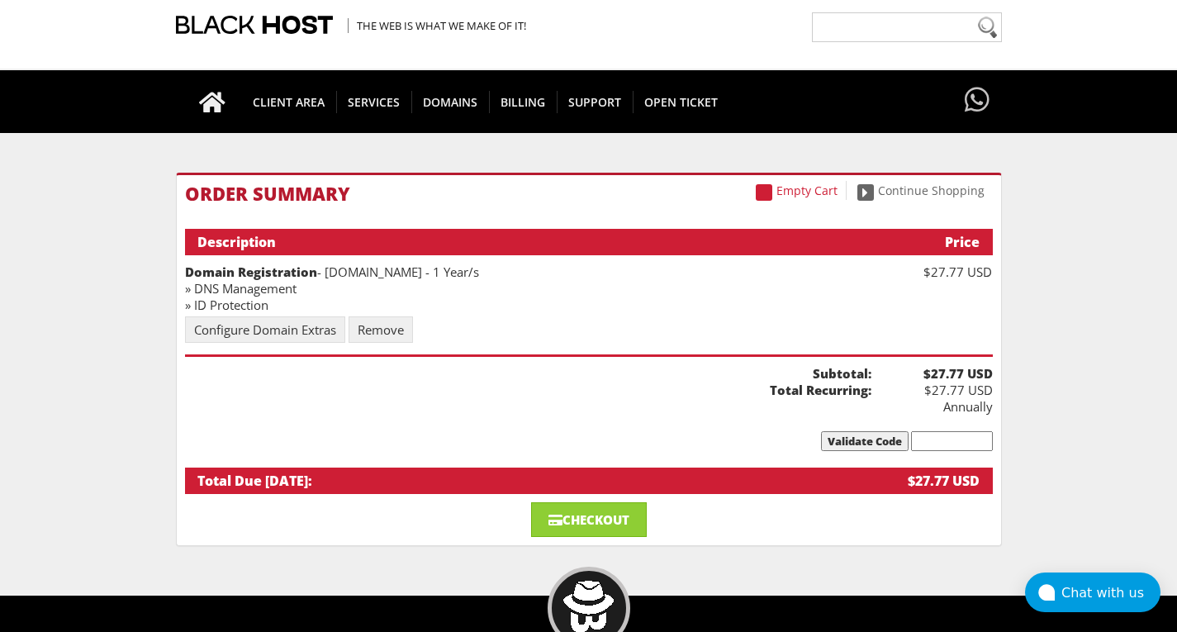
click at [980, 431] on input "text" at bounding box center [952, 441] width 82 height 20
click at [849, 431] on input "Validate Code" at bounding box center [865, 441] width 88 height 20
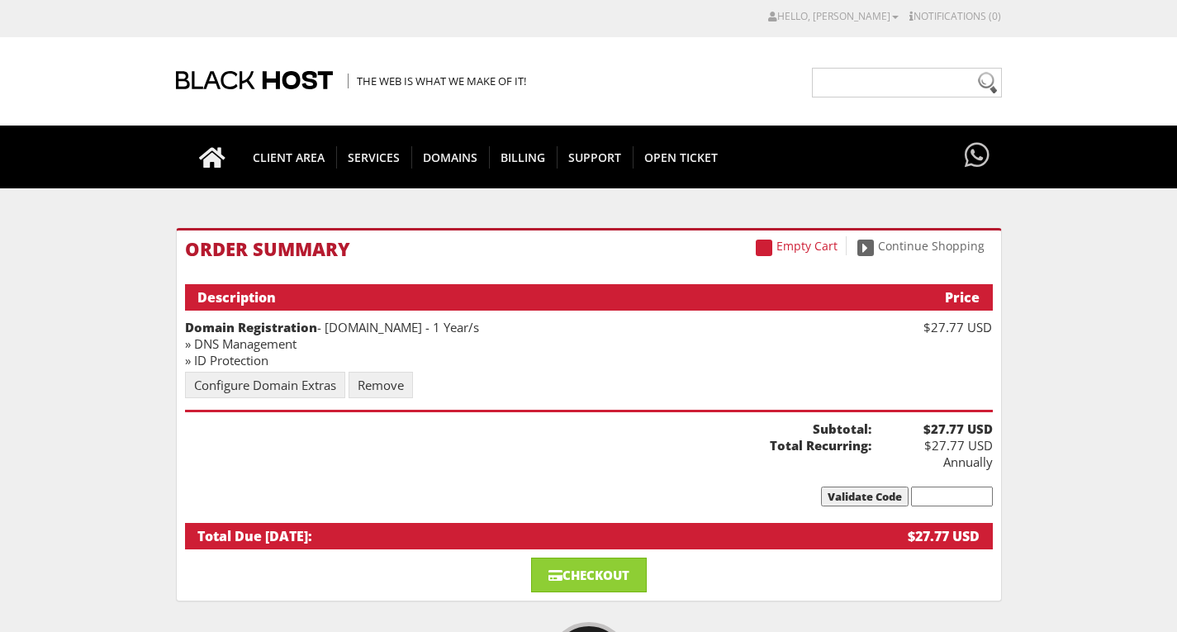
click at [849, 429] on b "Subtotal:" at bounding box center [528, 428] width 686 height 17
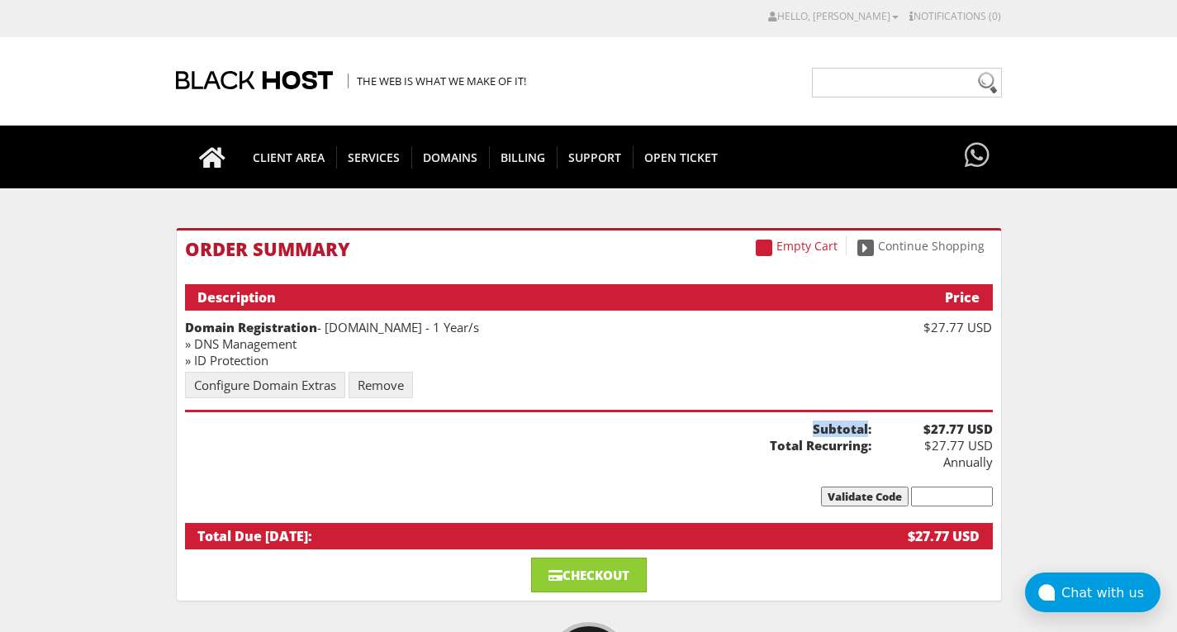
click at [722, 488] on li "Validate Code" at bounding box center [589, 500] width 808 height 28
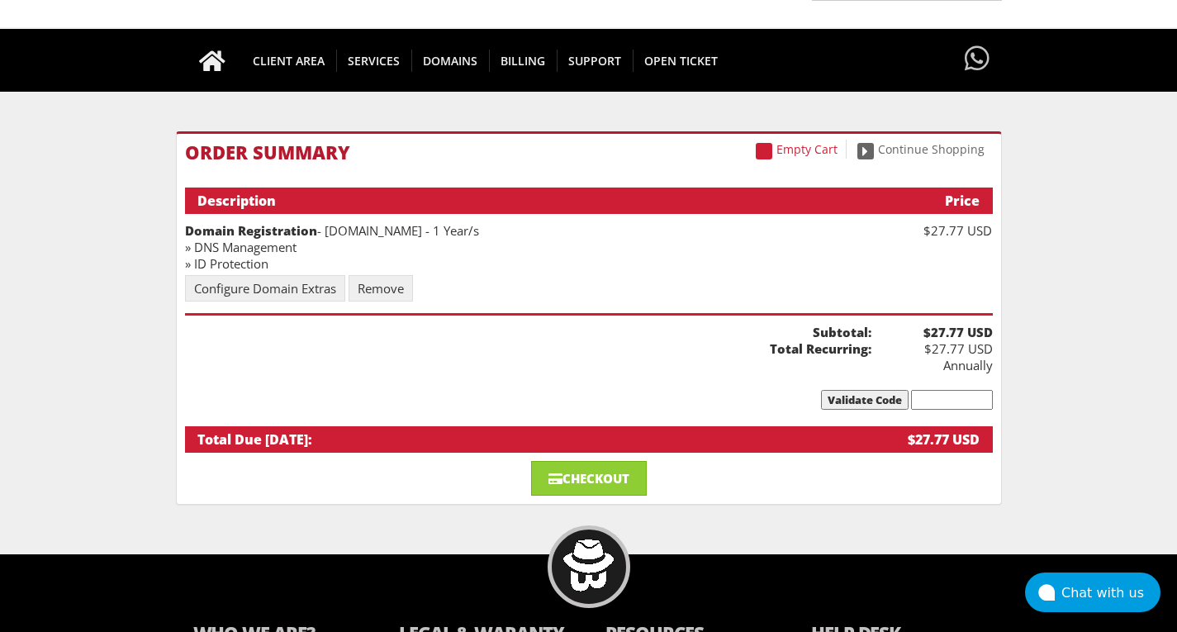
scroll to position [102, 0]
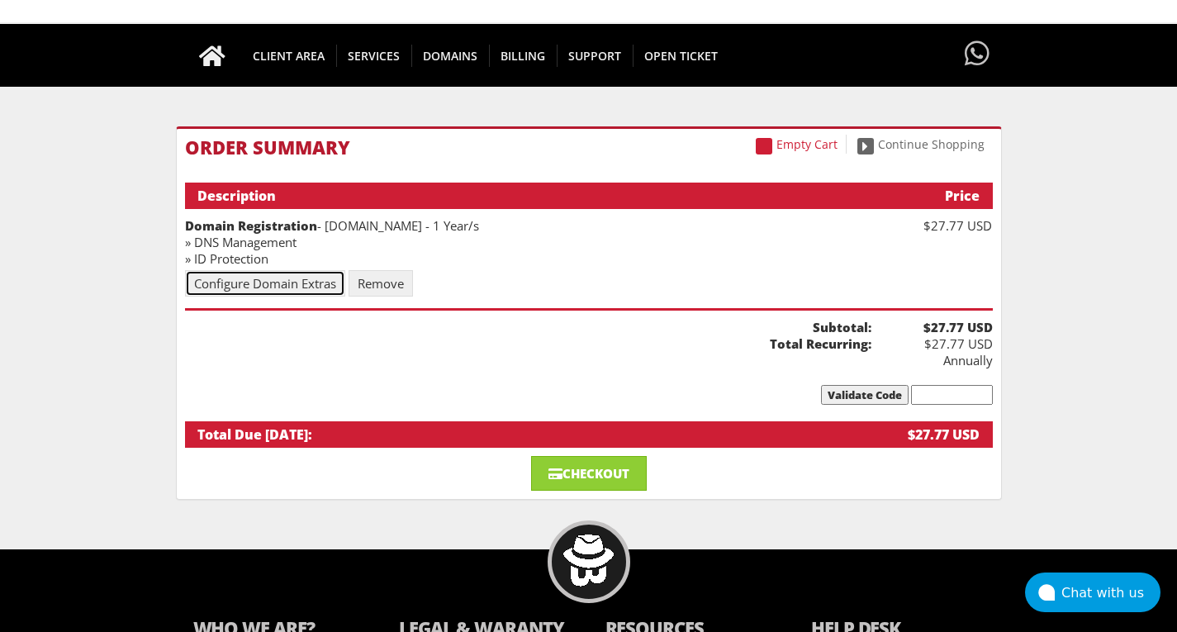
click at [250, 282] on link "Configure Domain Extras" at bounding box center [265, 283] width 160 height 26
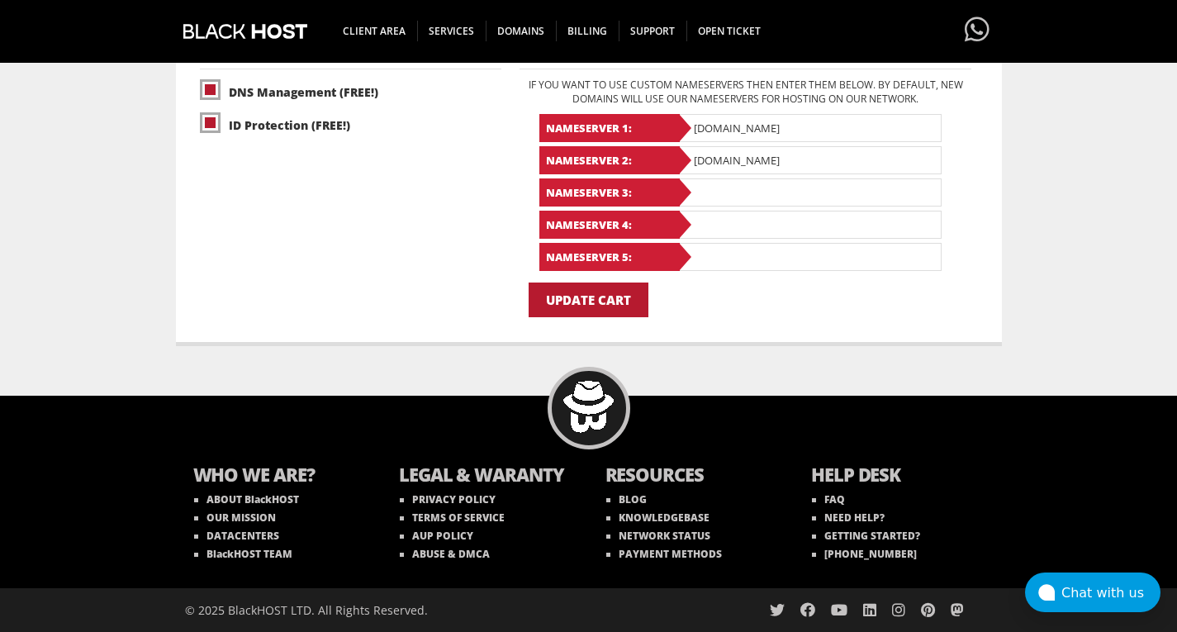
click at [588, 305] on input "Update Cart" at bounding box center [589, 299] width 120 height 35
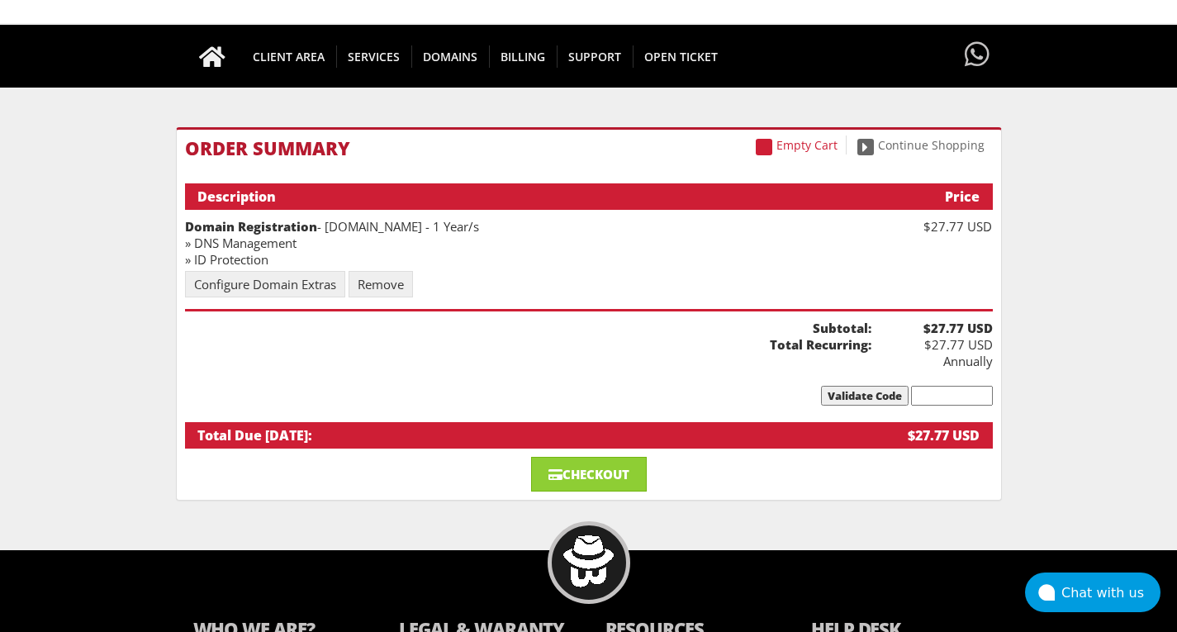
scroll to position [118, 0]
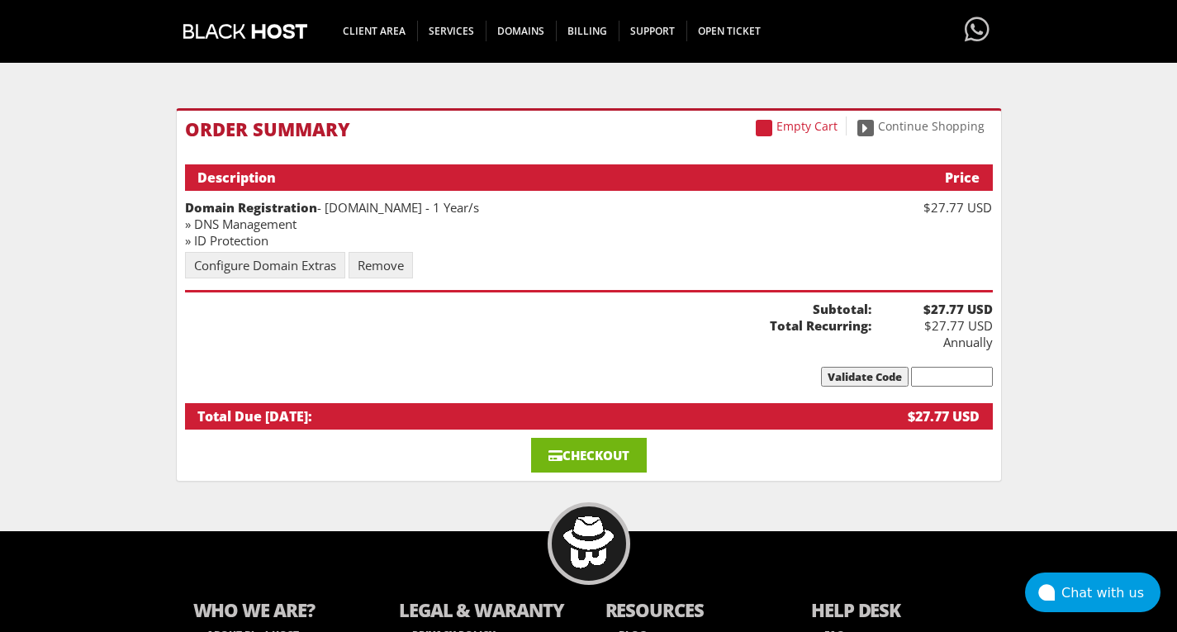
click at [572, 444] on link "Checkout" at bounding box center [589, 455] width 116 height 35
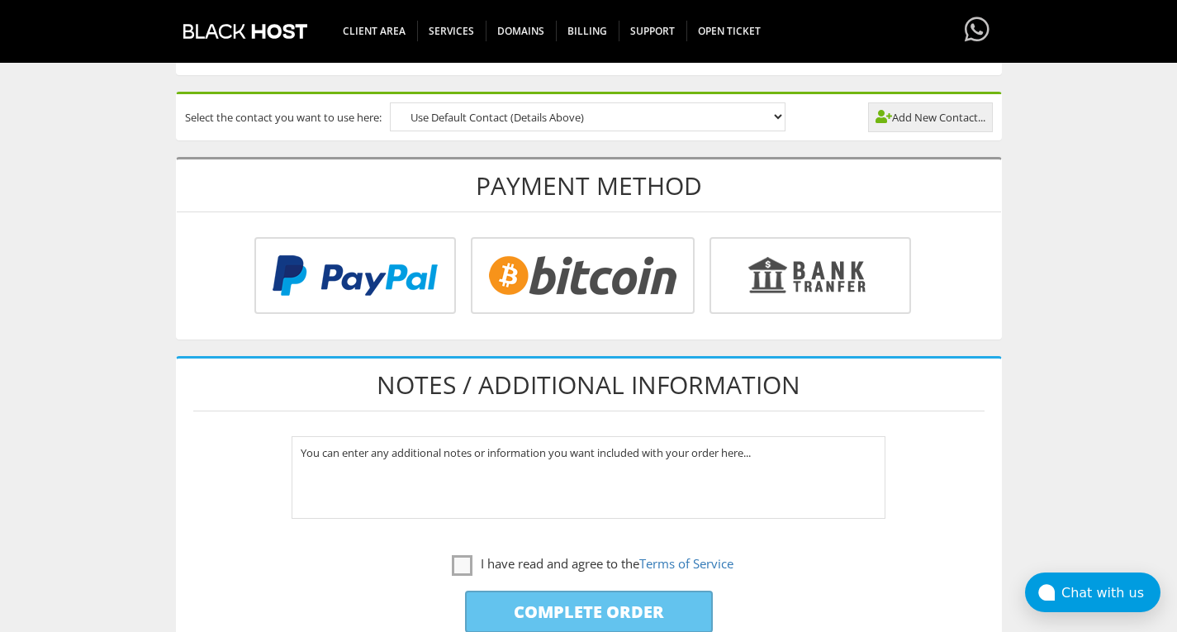
scroll to position [628, 0]
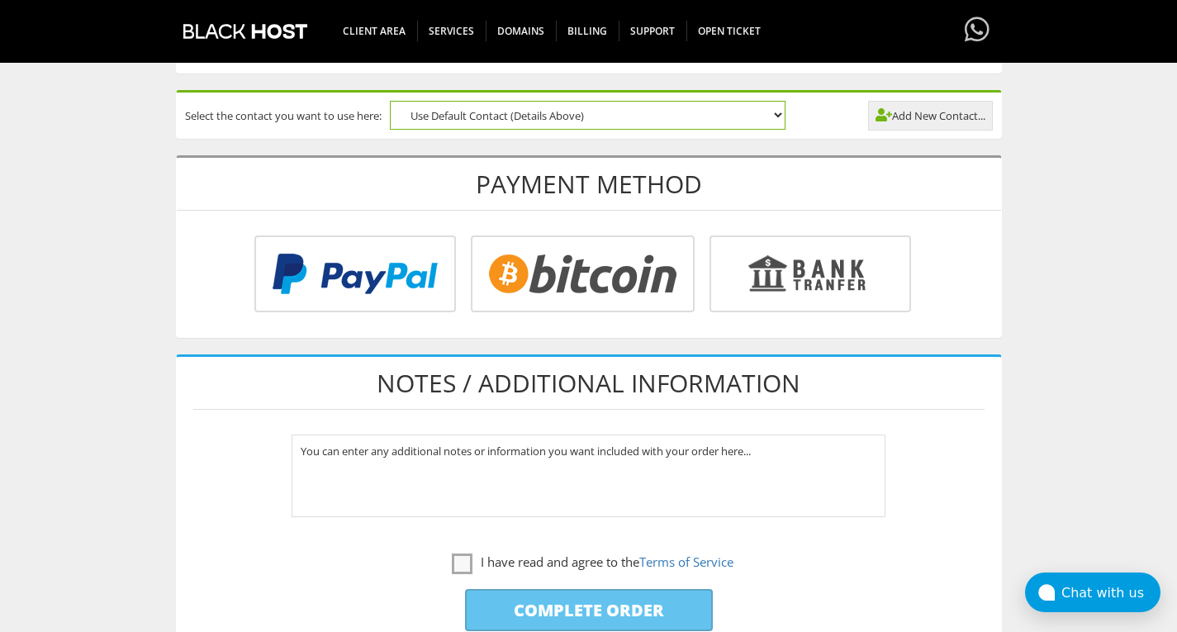
click at [778, 116] on select "Use Default Contact (Details Above)" at bounding box center [588, 115] width 396 height 29
click at [769, 266] on input "radio" at bounding box center [808, 277] width 202 height 77
radio input "true"
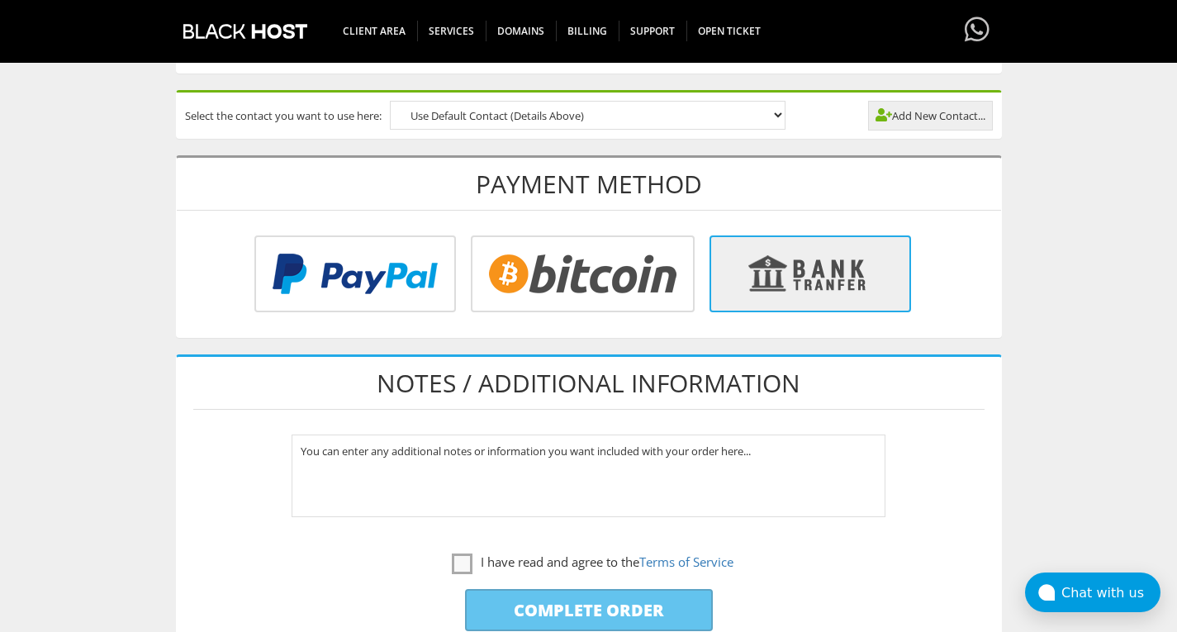
click at [641, 265] on input "radio" at bounding box center [580, 277] width 224 height 77
radio input "true"
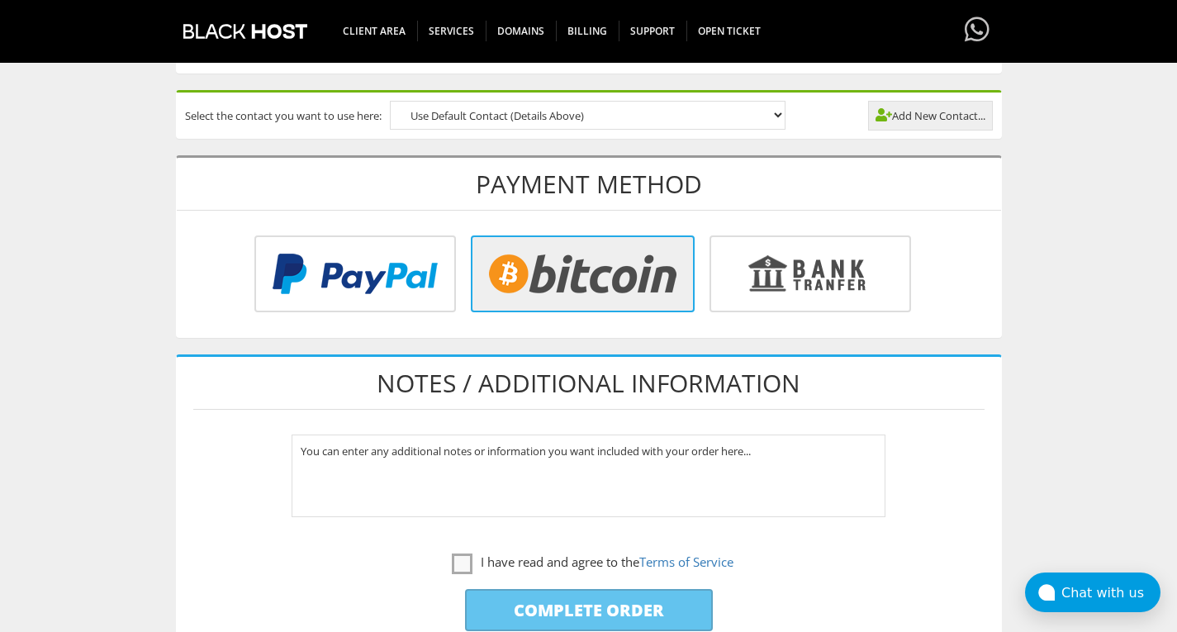
click at [607, 247] on input "radio" at bounding box center [580, 277] width 224 height 77
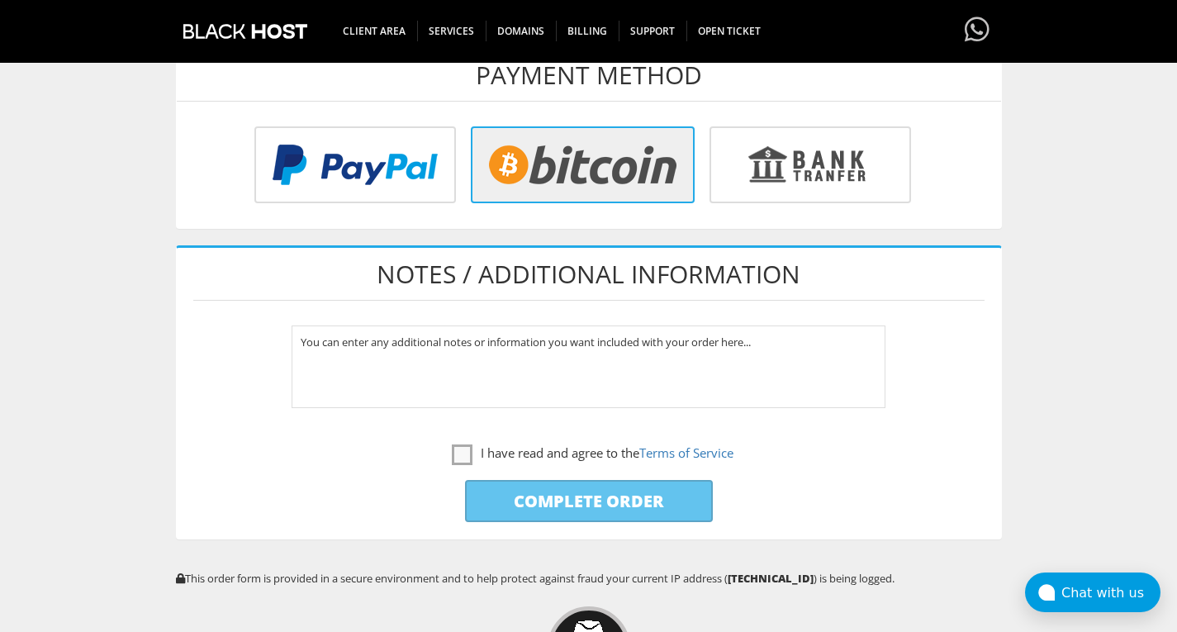
scroll to position [890, 0]
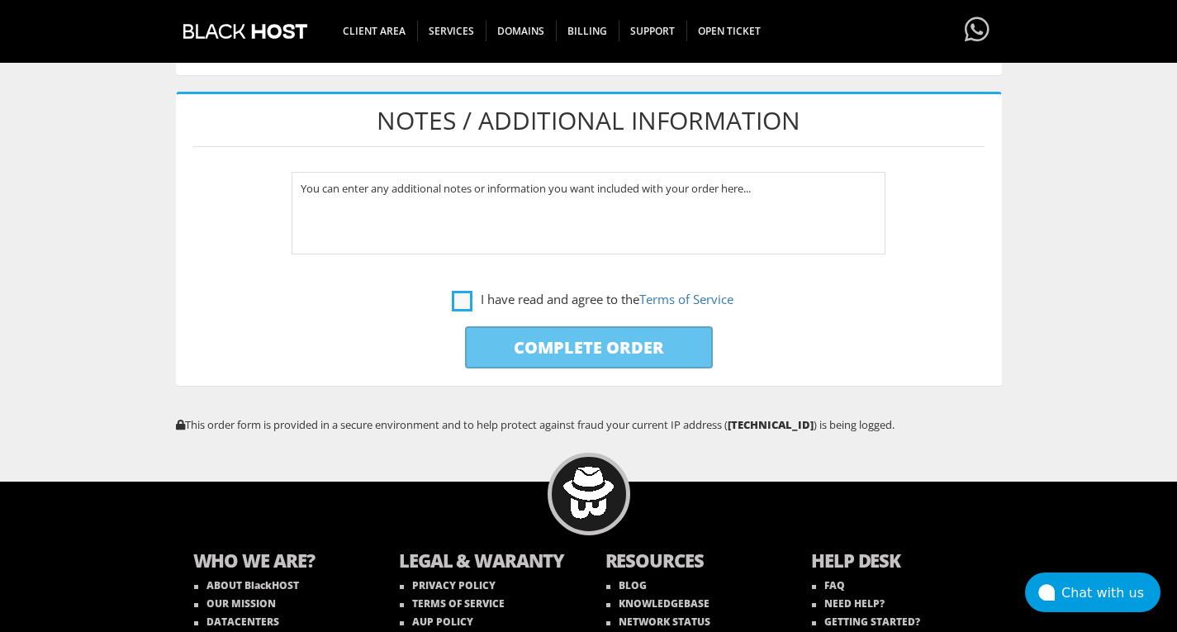
click at [464, 295] on label "I have read and agree to the Terms of Service" at bounding box center [593, 299] width 282 height 21
checkbox input "true"
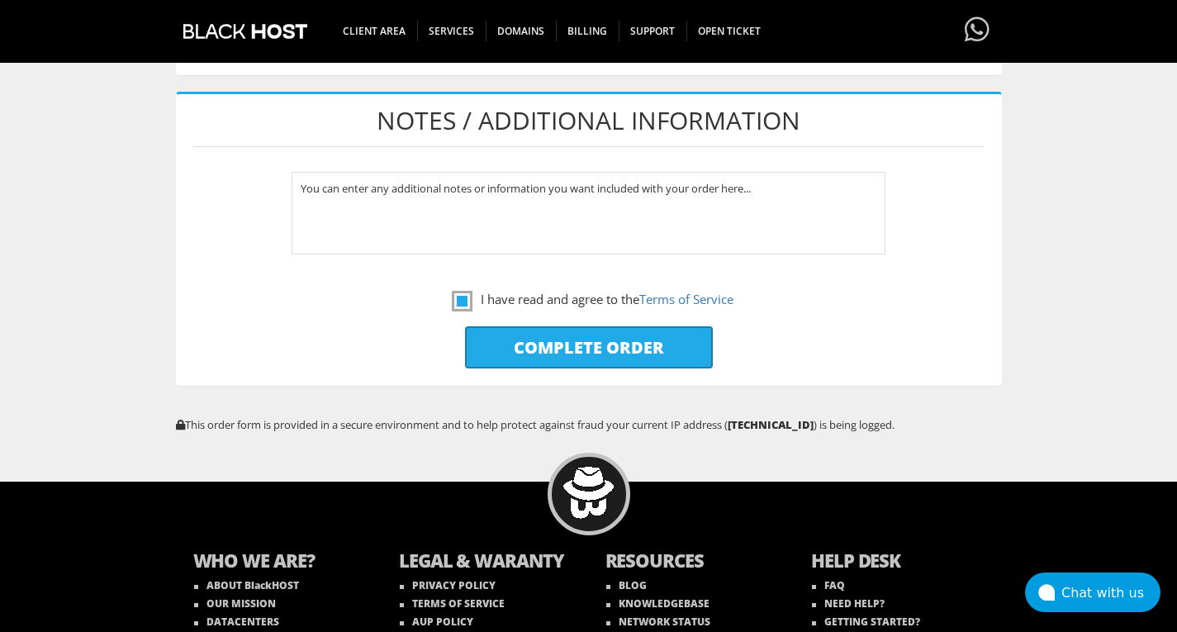
click at [614, 342] on input "Complete Order" at bounding box center [589, 347] width 248 height 42
type input "Please Wait..."
